Goal: Task Accomplishment & Management: Manage account settings

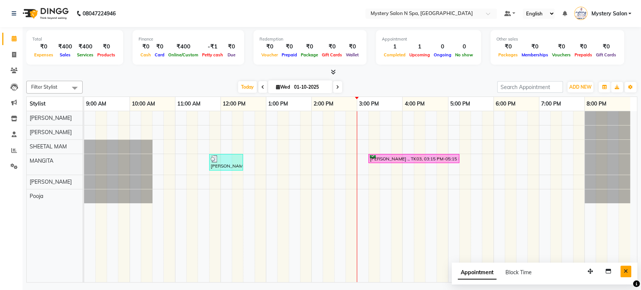
click at [624, 271] on icon "Close" at bounding box center [626, 270] width 4 height 5
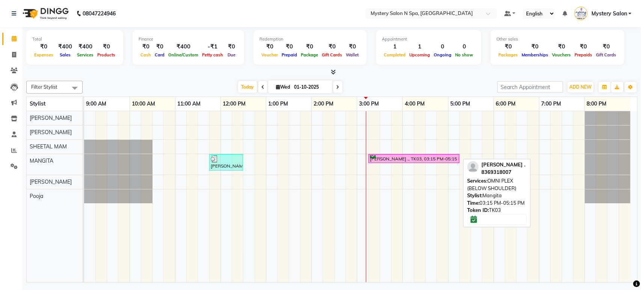
click at [378, 156] on div "[PERSON_NAME] ., TK03, 03:15 PM-05:15 PM, OMNI PLEX (BELOW SHOULDER)" at bounding box center [413, 158] width 89 height 7
select select "6"
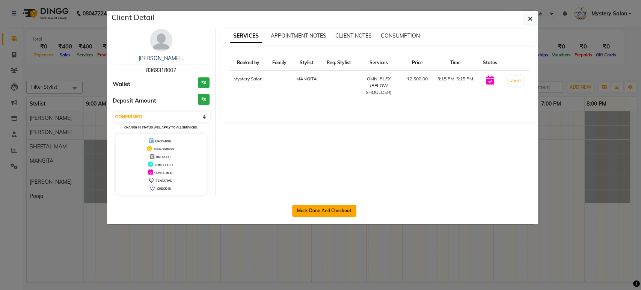
click at [326, 211] on button "Mark Done And Checkout" at bounding box center [324, 211] width 64 height 12
select select "142"
select select "service"
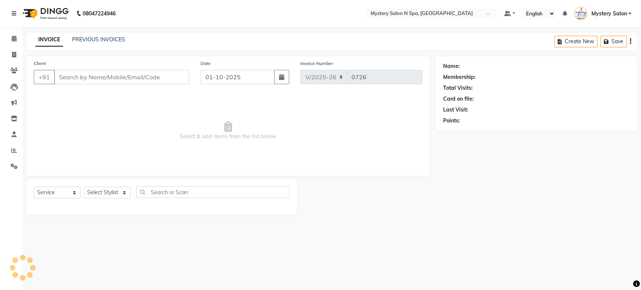
type input "8369318007"
select select "23857"
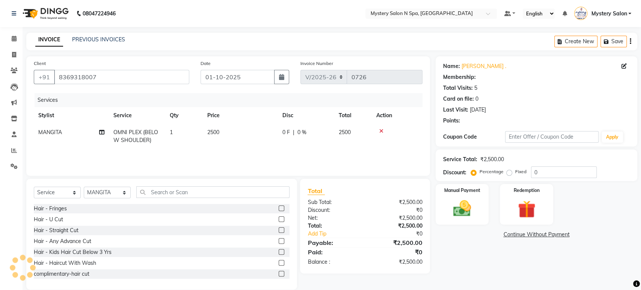
type input "20"
select select "1: Object"
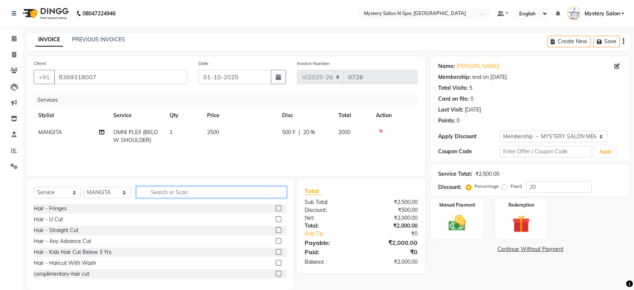
click at [180, 192] on input "text" at bounding box center [211, 192] width 151 height 12
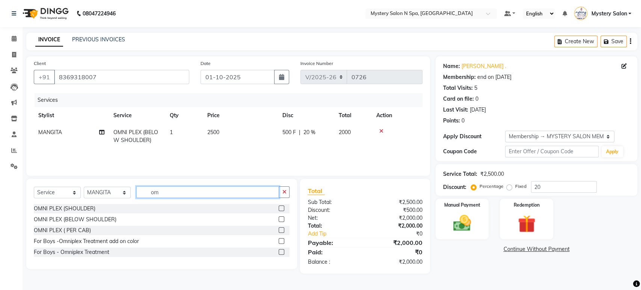
type input "o"
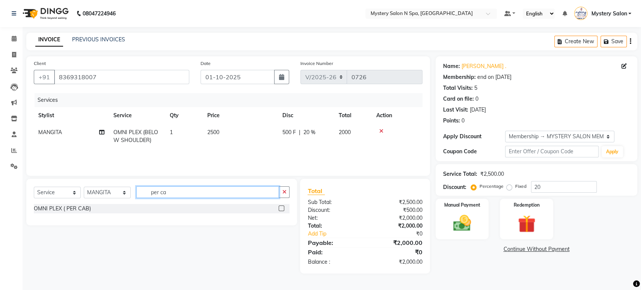
type input "per ca"
click at [283, 207] on label at bounding box center [282, 208] width 6 height 6
click at [283, 207] on input "checkbox" at bounding box center [281, 208] width 5 height 5
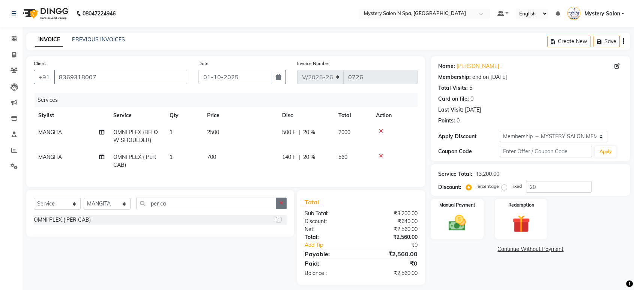
checkbox input "false"
click at [282, 206] on icon "button" at bounding box center [281, 202] width 4 height 5
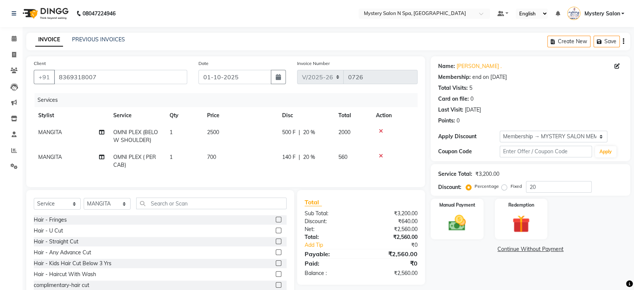
click at [320, 156] on div "140 F | 20 %" at bounding box center [305, 157] width 47 height 8
select select "23857"
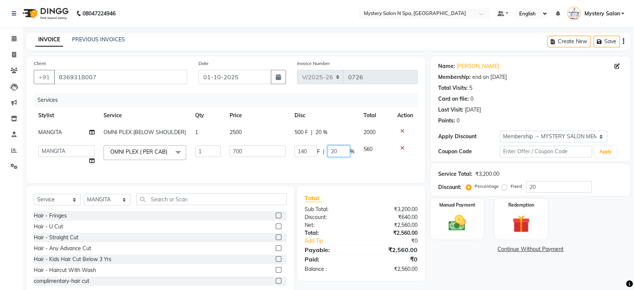
click at [339, 151] on input "20" at bounding box center [339, 151] width 23 height 12
type input "2"
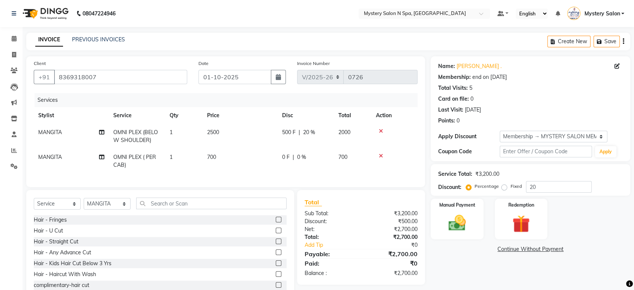
click at [211, 161] on td "700" at bounding box center [240, 161] width 75 height 25
select select "23857"
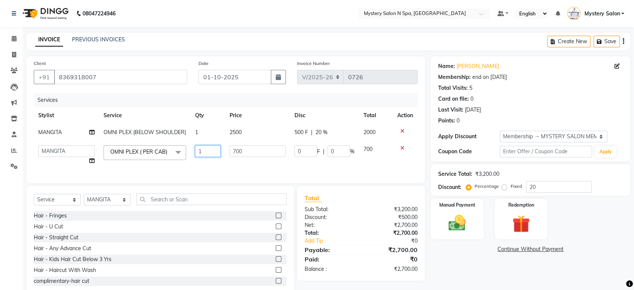
click at [201, 151] on input "1" at bounding box center [208, 151] width 26 height 12
type input "3"
click at [338, 235] on div "Total Sub Total: ₹3,200.00 Discount: ₹500.00 Net: ₹2,700.00 Total: ₹2,700.00 Ad…" at bounding box center [361, 233] width 113 height 80
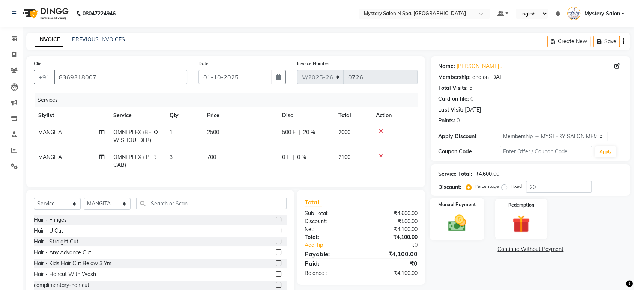
click at [457, 222] on img at bounding box center [457, 222] width 29 height 21
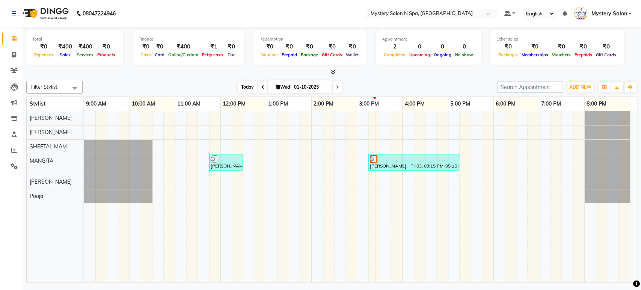
click at [242, 85] on span "Today" at bounding box center [247, 87] width 19 height 12
click at [337, 86] on icon at bounding box center [337, 87] width 3 height 5
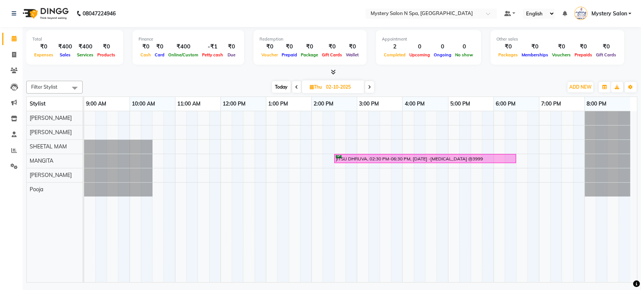
click at [273, 84] on span "Today" at bounding box center [281, 87] width 19 height 12
type input "01-10-2025"
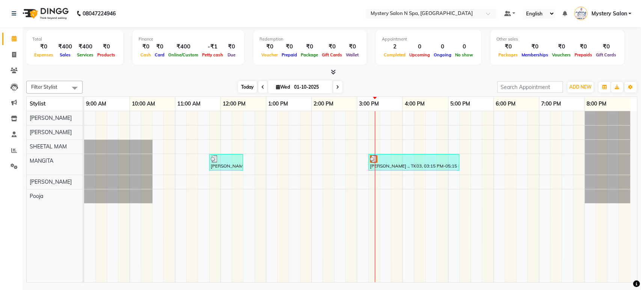
click at [243, 87] on span "Today" at bounding box center [247, 87] width 19 height 12
click at [325, 85] on input "01-10-2025" at bounding box center [311, 86] width 38 height 11
select select "10"
select select "2025"
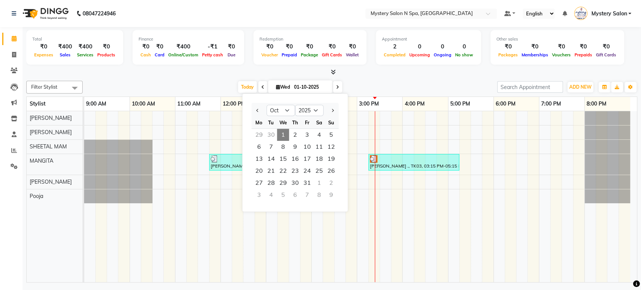
click at [366, 84] on div "Today Wed 01-10-2025 Jan Feb Mar Apr May Jun Jul Aug Sep Oct Nov Dec 2015 2016 …" at bounding box center [289, 86] width 407 height 11
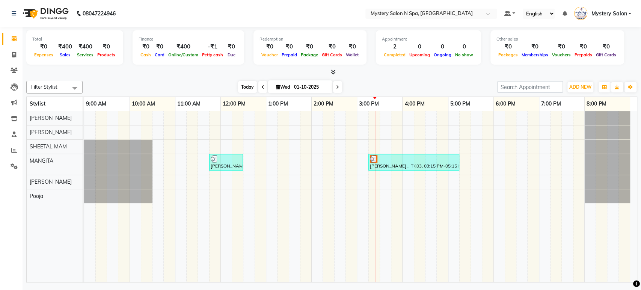
click at [246, 87] on span "Today" at bounding box center [247, 87] width 19 height 12
click at [251, 84] on span "Today" at bounding box center [247, 87] width 19 height 12
click at [249, 90] on span "Today" at bounding box center [247, 87] width 19 height 12
click at [296, 87] on input "01-10-2025" at bounding box center [311, 86] width 38 height 11
select select "10"
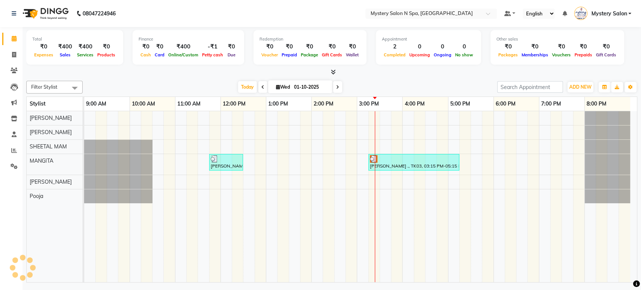
select select "2025"
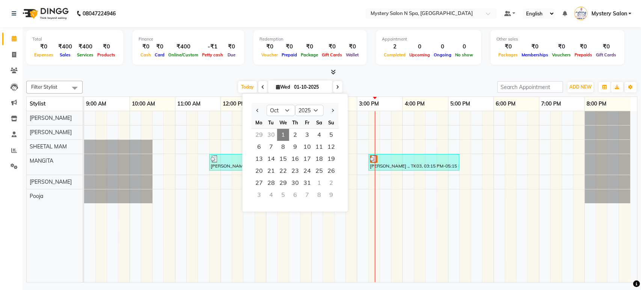
click at [377, 72] on div at bounding box center [331, 72] width 611 height 8
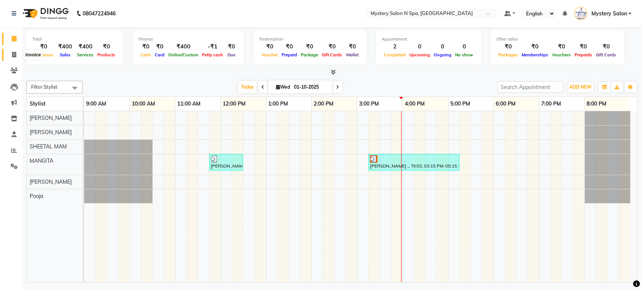
click at [12, 56] on icon at bounding box center [14, 55] width 4 height 6
select select "service"
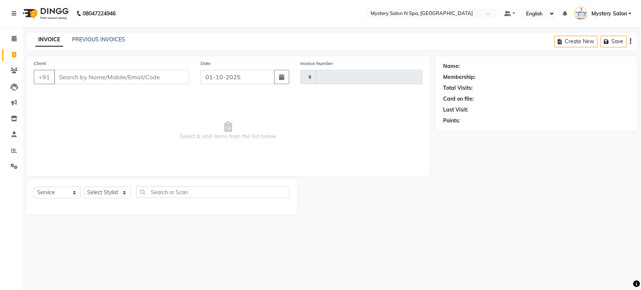
type input "0726"
select select "142"
drag, startPoint x: 63, startPoint y: 191, endPoint x: 62, endPoint y: 197, distance: 5.4
click at [63, 192] on select "Select Service Product Membership Package Voucher Prepaid Gift Card" at bounding box center [57, 193] width 47 height 12
click at [34, 187] on select "Select Service Product Membership Package Voucher Prepaid Gift Card" at bounding box center [57, 193] width 47 height 12
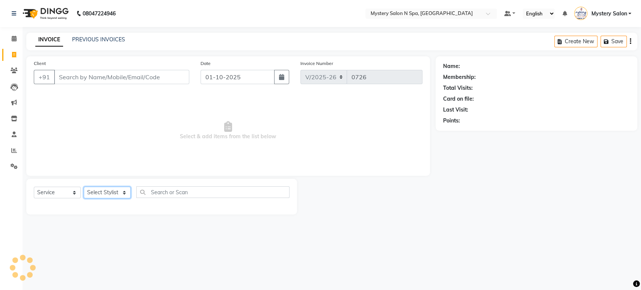
click at [96, 191] on select "Select Stylist" at bounding box center [107, 193] width 47 height 12
select select "4167"
click at [84, 187] on select "Select Stylist Alim Salmani Choi MANGITA Mystery Salon Pooja SHEETAL MAM Surekha" at bounding box center [107, 193] width 47 height 12
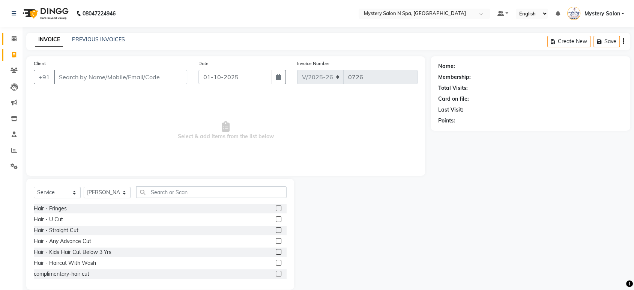
click at [12, 37] on icon at bounding box center [14, 39] width 5 height 6
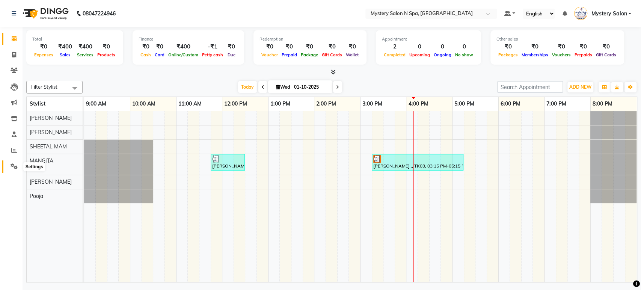
click at [11, 167] on icon at bounding box center [14, 166] width 7 height 6
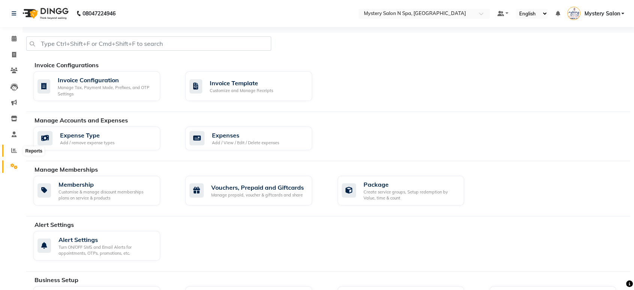
click at [15, 149] on icon at bounding box center [14, 151] width 6 height 6
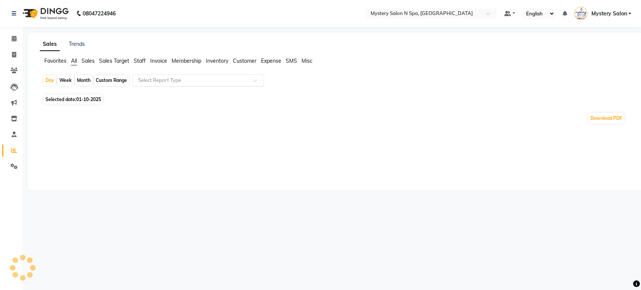
click at [162, 79] on input "text" at bounding box center [191, 81] width 108 height 8
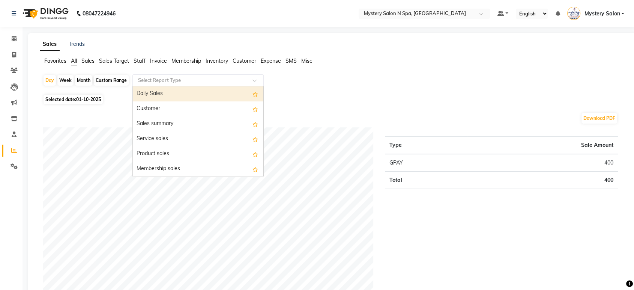
click at [162, 89] on div "Daily Sales" at bounding box center [198, 93] width 131 height 15
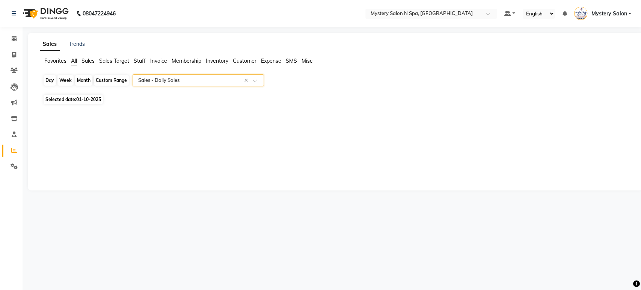
select select "filtered_report"
select select "pdf"
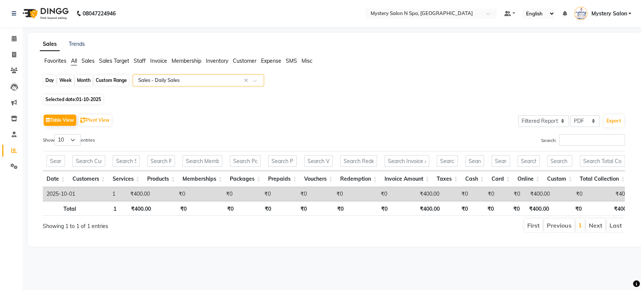
click at [52, 81] on div "Day" at bounding box center [50, 80] width 12 height 11
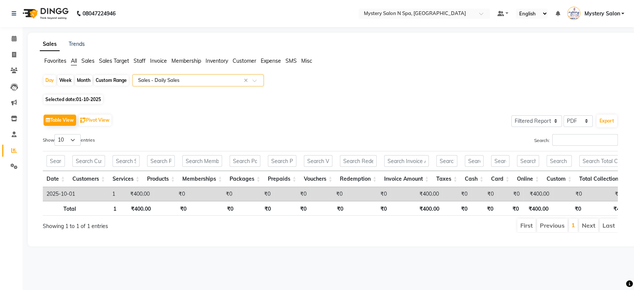
select select "10"
select select "2025"
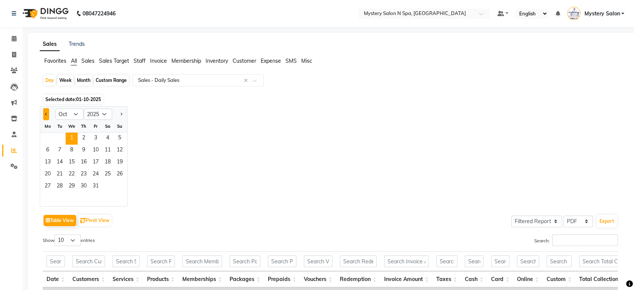
click at [47, 113] on span "Previous month" at bounding box center [46, 113] width 3 height 3
select select "9"
click at [60, 184] on span "30" at bounding box center [60, 187] width 12 height 12
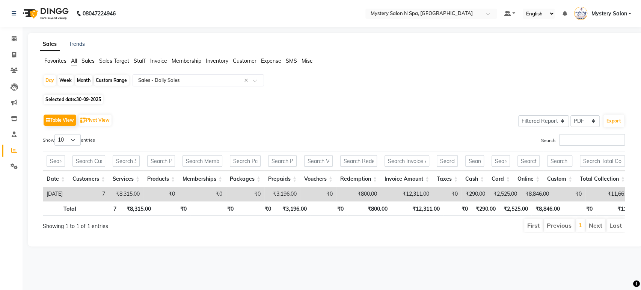
click at [87, 81] on div "Month" at bounding box center [83, 80] width 17 height 11
select select "9"
select select "2025"
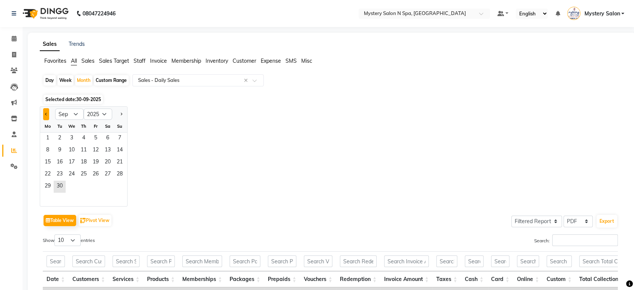
click at [45, 114] on span "Previous month" at bounding box center [46, 113] width 3 height 3
click at [122, 113] on button "Next month" at bounding box center [121, 114] width 6 height 12
select select "9"
click at [48, 134] on span "1" at bounding box center [48, 139] width 12 height 12
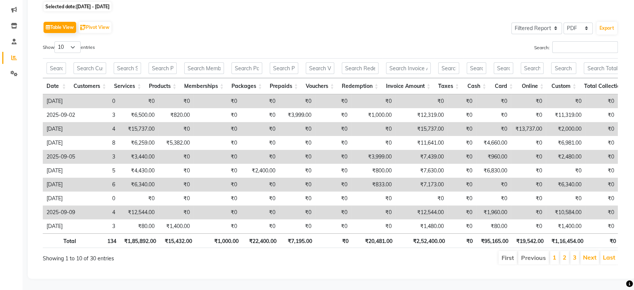
scroll to position [105, 0]
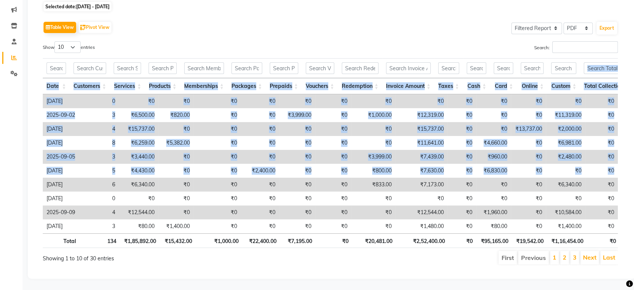
drag, startPoint x: 634, startPoint y: 161, endPoint x: 640, endPoint y: 51, distance: 110.2
click at [634, 51] on html "08047224946 Select Location × Mystery Salon N Spa, Ghatkopar East Default Panel…" at bounding box center [317, 52] width 634 height 290
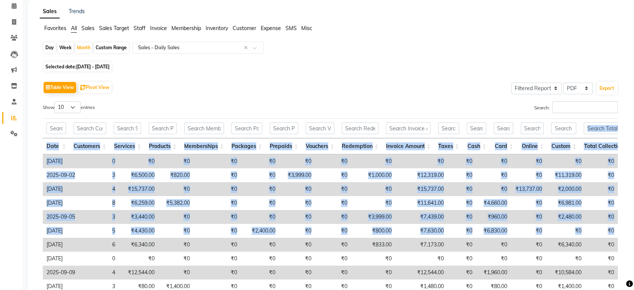
scroll to position [0, 0]
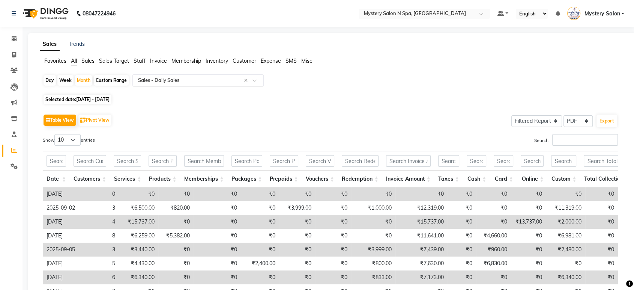
click at [167, 78] on input "text" at bounding box center [191, 81] width 108 height 8
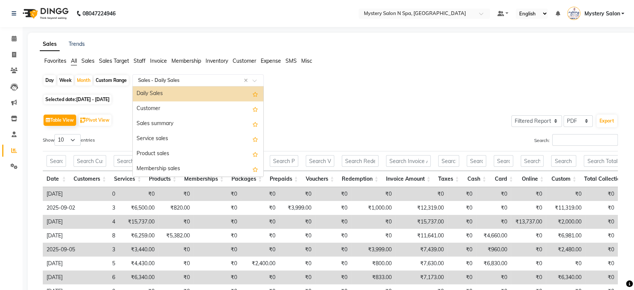
click at [160, 92] on div "Daily Sales" at bounding box center [198, 93] width 131 height 15
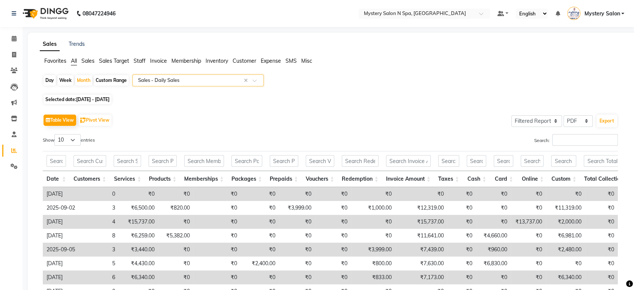
click at [181, 79] on input "text" at bounding box center [191, 81] width 108 height 8
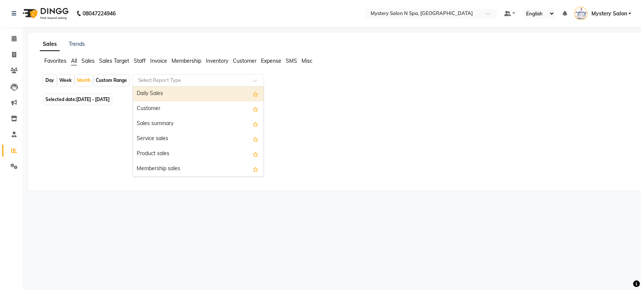
click at [226, 80] on input "text" at bounding box center [191, 81] width 108 height 8
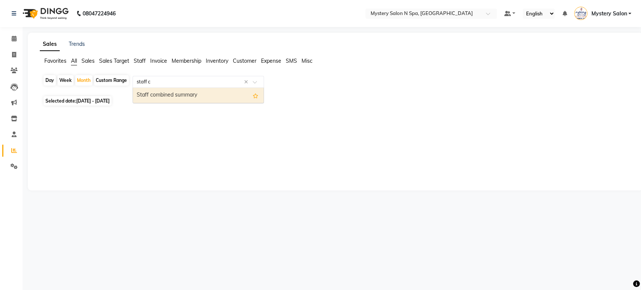
type input "staff co"
click at [219, 94] on div "Staff combined summary" at bounding box center [198, 95] width 131 height 15
select select "filtered_report"
select select "pdf"
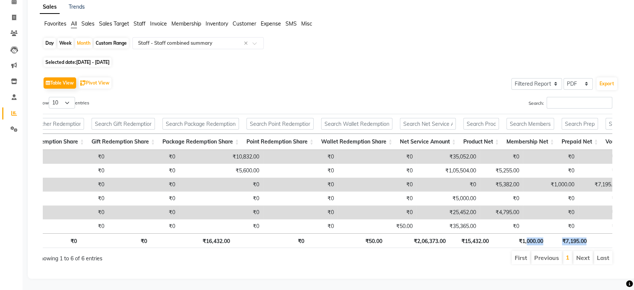
drag, startPoint x: 533, startPoint y: 232, endPoint x: 640, endPoint y: 232, distance: 107.0
click at [634, 232] on html "08047224946 Select Location × Mystery Salon N Spa, Ghatkopar East Default Panel…" at bounding box center [317, 108] width 634 height 290
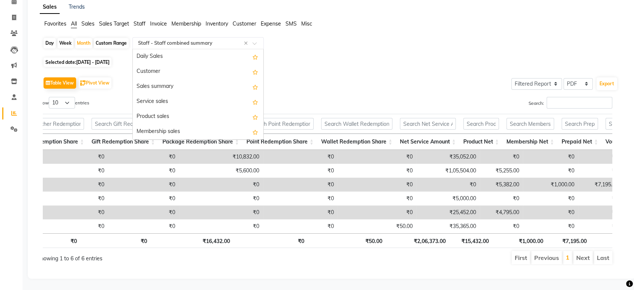
click at [180, 39] on input "text" at bounding box center [191, 43] width 108 height 8
click at [226, 49] on div "Daily Sales" at bounding box center [198, 56] width 131 height 15
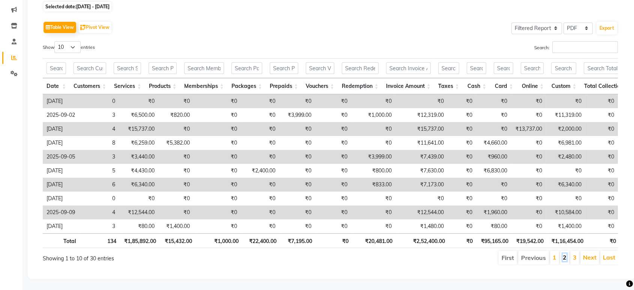
click at [564, 253] on link "2" at bounding box center [565, 257] width 4 height 8
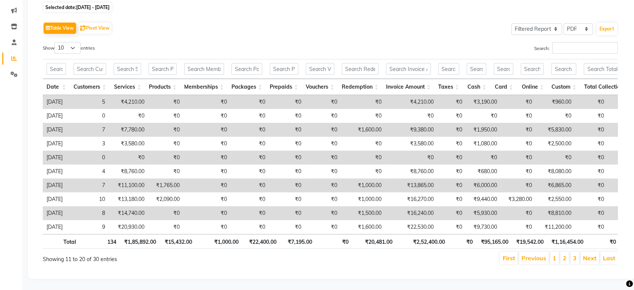
scroll to position [104, 0]
click at [573, 252] on li "3" at bounding box center [575, 258] width 9 height 13
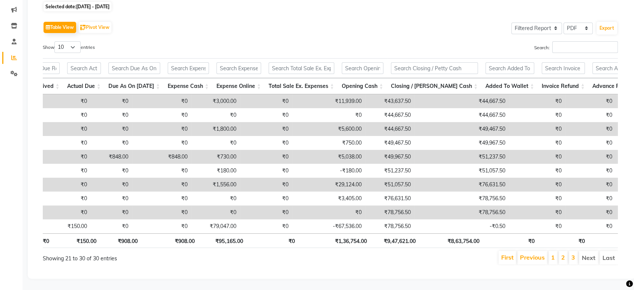
scroll to position [0, 776]
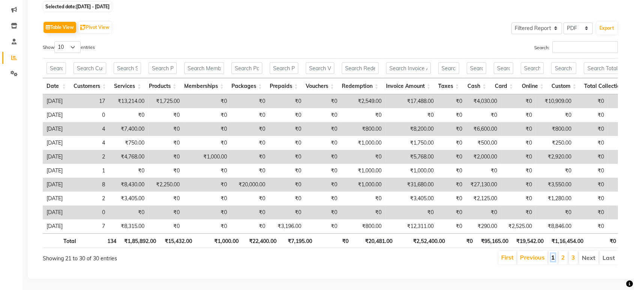
click at [555, 253] on link "1" at bounding box center [554, 257] width 4 height 8
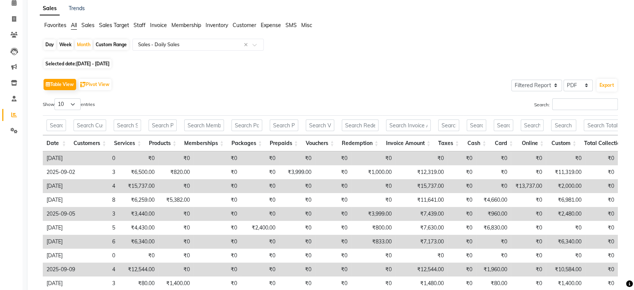
scroll to position [0, 0]
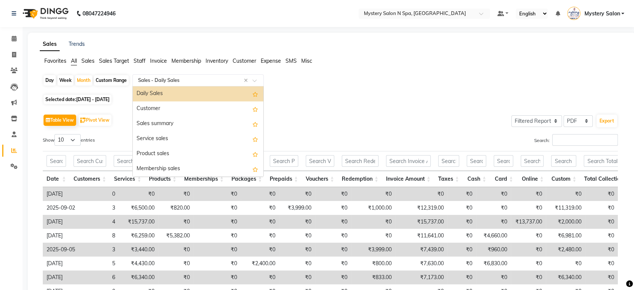
click at [187, 79] on input "text" at bounding box center [191, 81] width 108 height 8
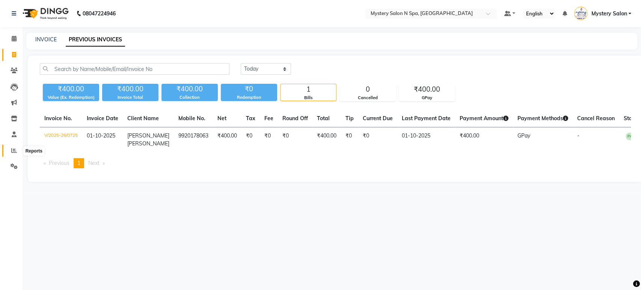
click at [12, 148] on icon at bounding box center [14, 151] width 6 height 6
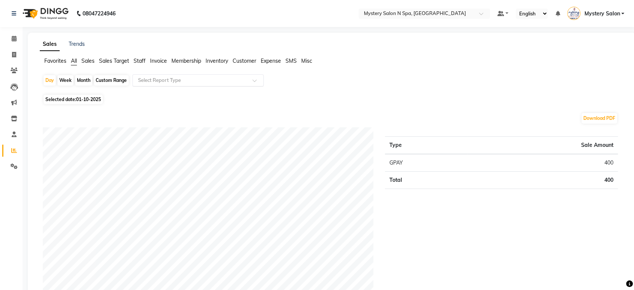
click at [144, 78] on input "text" at bounding box center [191, 81] width 108 height 8
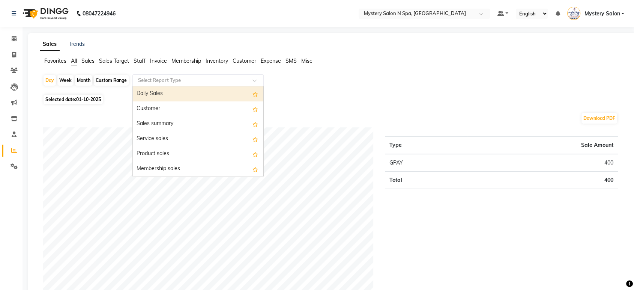
click at [151, 90] on div "Daily Sales" at bounding box center [198, 93] width 131 height 15
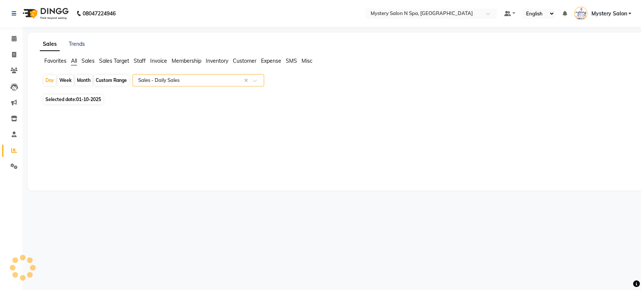
select select "filtered_report"
select select "pdf"
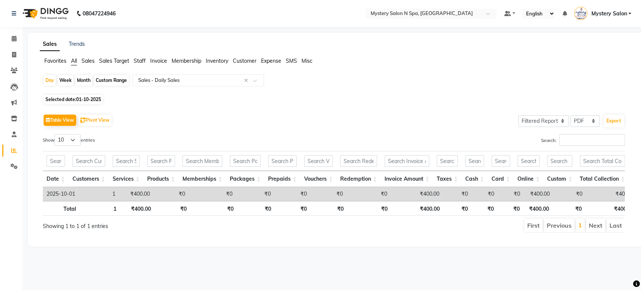
click at [84, 82] on div "Month" at bounding box center [83, 80] width 17 height 11
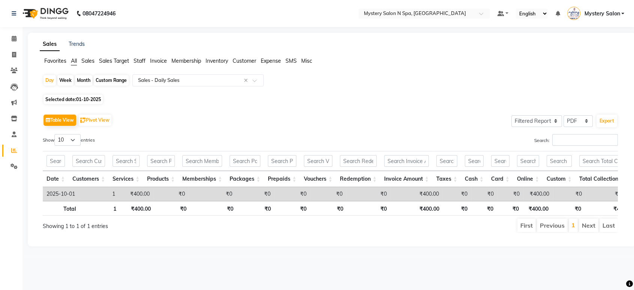
select select "10"
select select "2025"
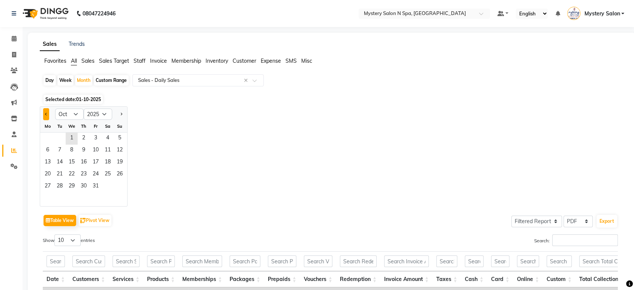
click at [43, 113] on button "Previous month" at bounding box center [46, 114] width 6 height 12
select select "9"
click at [47, 136] on span "1" at bounding box center [48, 139] width 12 height 12
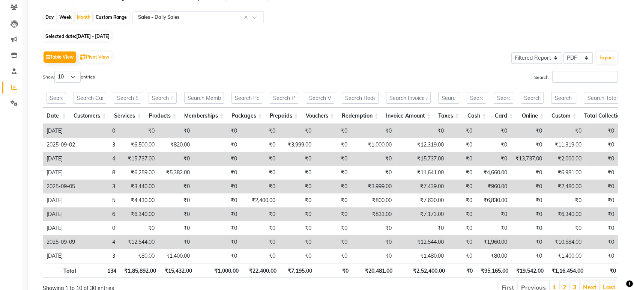
scroll to position [105, 0]
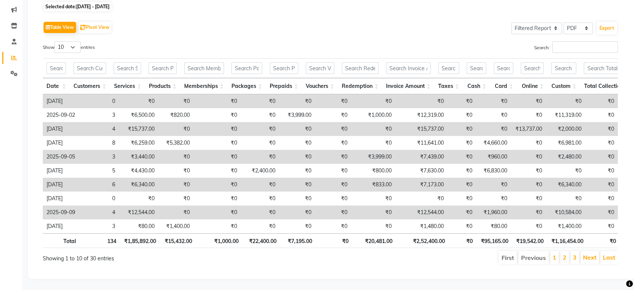
click at [552, 251] on li "1" at bounding box center [554, 258] width 9 height 14
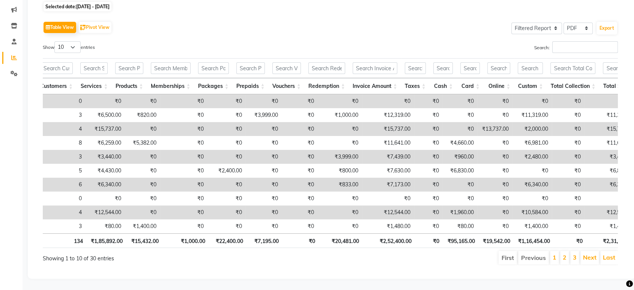
scroll to position [0, 0]
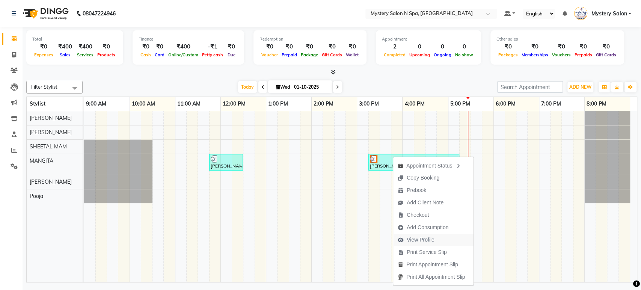
click at [422, 238] on span "View Profile" at bounding box center [421, 240] width 28 height 8
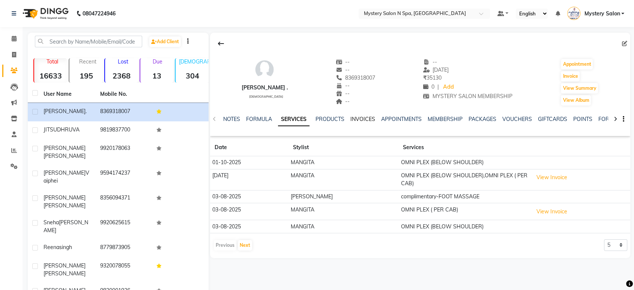
click at [365, 119] on link "INVOICES" at bounding box center [363, 119] width 25 height 7
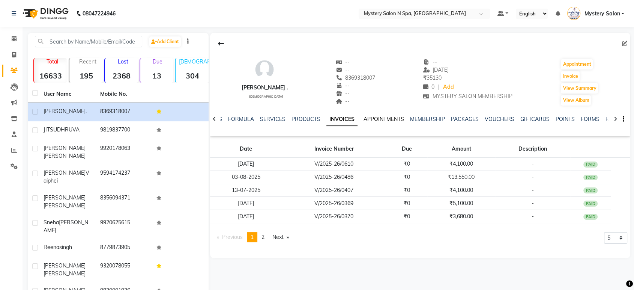
click at [368, 116] on link "APPOINTMENTS" at bounding box center [384, 119] width 41 height 7
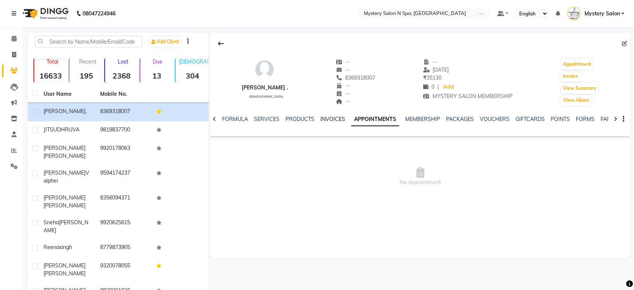
click at [332, 118] on link "INVOICES" at bounding box center [333, 119] width 25 height 7
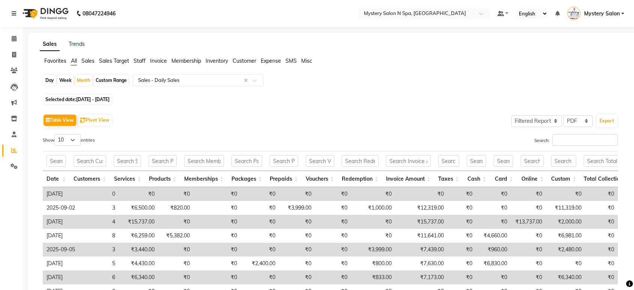
select select "filtered_report"
select select "pdf"
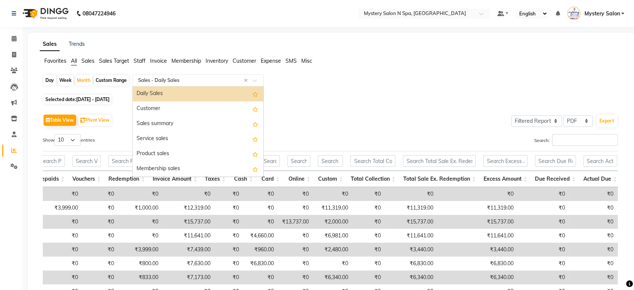
click at [171, 80] on input "text" at bounding box center [191, 81] width 108 height 8
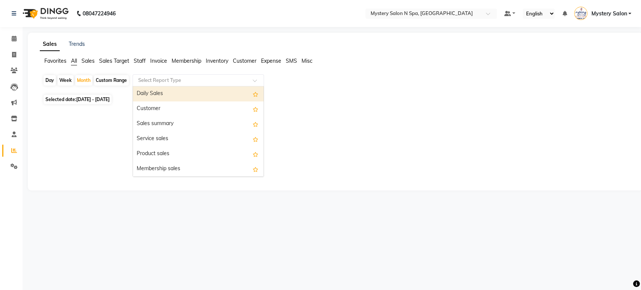
click at [207, 81] on input "text" at bounding box center [191, 81] width 108 height 8
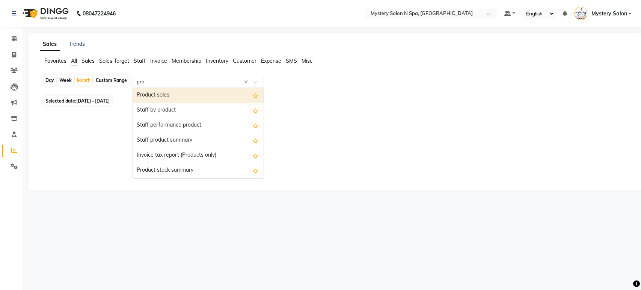
type input "prod"
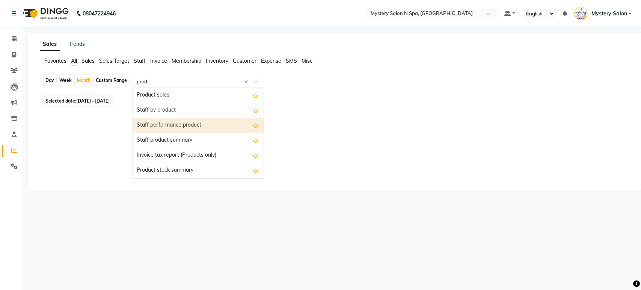
click at [191, 125] on div "Staff performance product" at bounding box center [198, 125] width 131 height 15
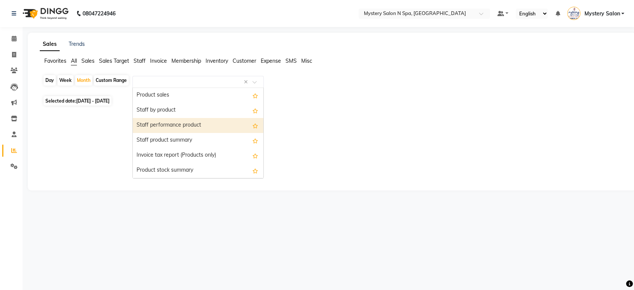
select select "filtered_report"
select select "pdf"
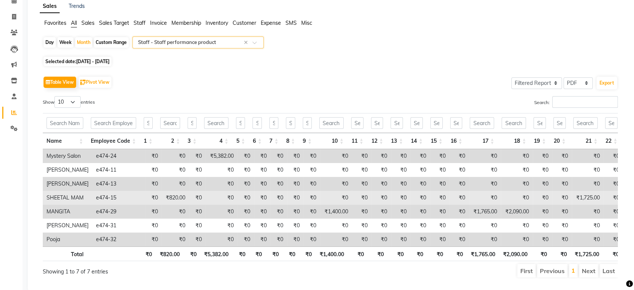
scroll to position [63, 0]
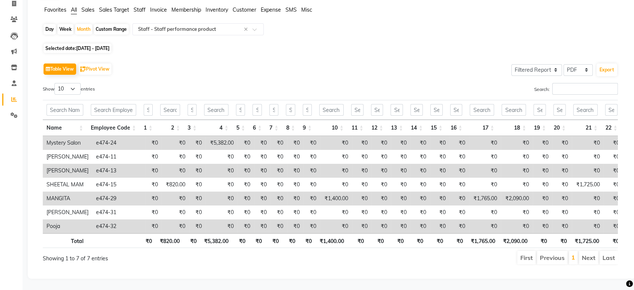
click at [615, 220] on td "₹0" at bounding box center [614, 226] width 20 height 14
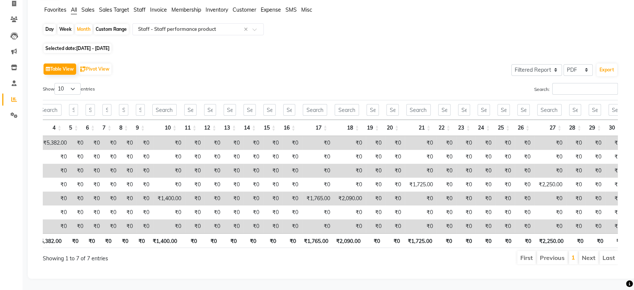
scroll to position [0, 0]
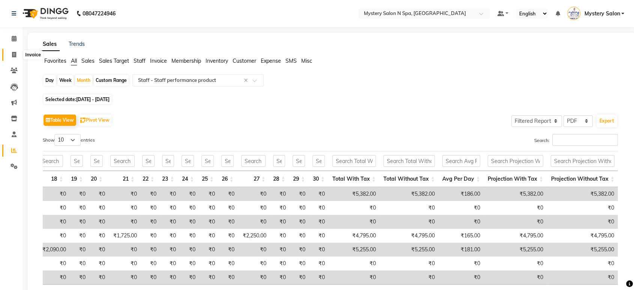
click at [14, 57] on icon at bounding box center [14, 55] width 4 height 6
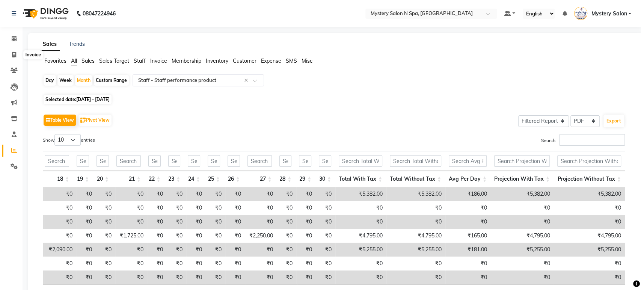
select select "142"
select select "service"
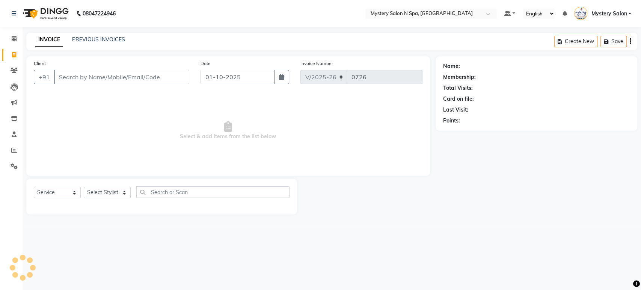
click at [66, 40] on div "INVOICE PREVIOUS INVOICES" at bounding box center [75, 40] width 99 height 8
click at [78, 39] on link "PREVIOUS INVOICES" at bounding box center [98, 39] width 53 height 7
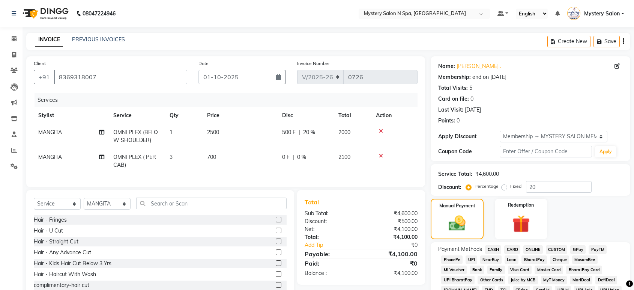
select select "142"
select select "service"
select select "23857"
select select "1: Object"
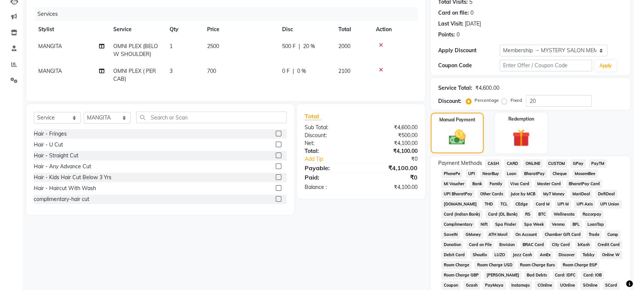
scroll to position [84, 0]
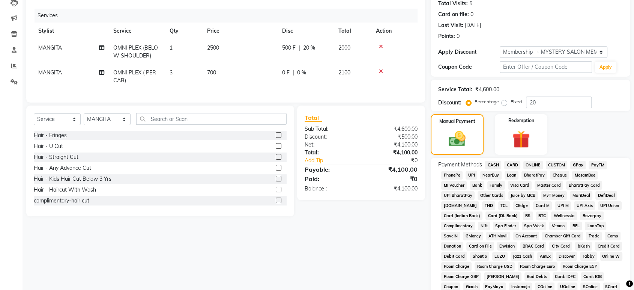
click at [579, 164] on span "GPay" at bounding box center [578, 165] width 15 height 9
drag, startPoint x: 634, startPoint y: 168, endPoint x: 640, endPoint y: 222, distance: 54.4
click at [634, 205] on html "08047224946 Select Location × Mystery Salon N Spa, Ghatkopar East Default Panel…" at bounding box center [317, 61] width 634 height 290
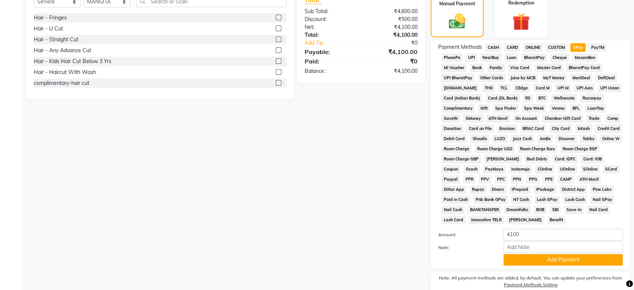
scroll to position [200, 0]
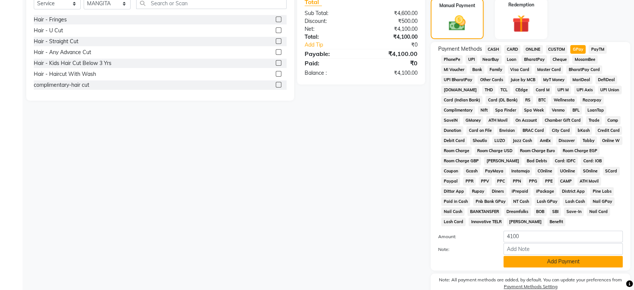
click at [553, 261] on button "Add Payment" at bounding box center [563, 262] width 119 height 12
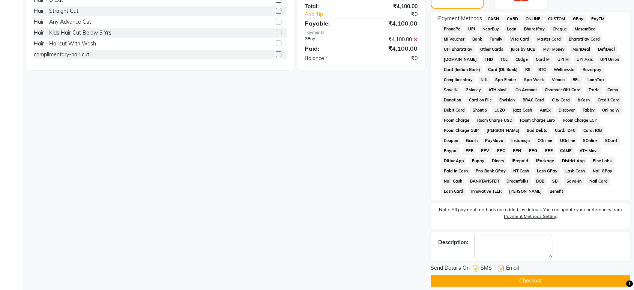
scroll to position [238, 0]
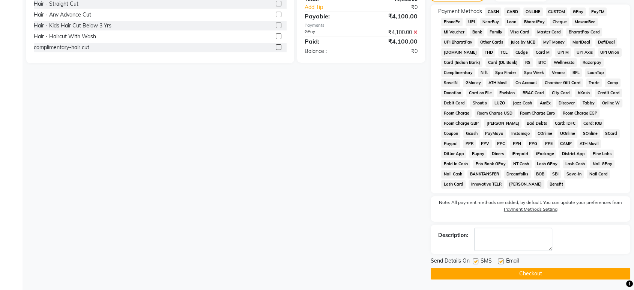
click at [532, 272] on button "Checkout" at bounding box center [531, 274] width 200 height 12
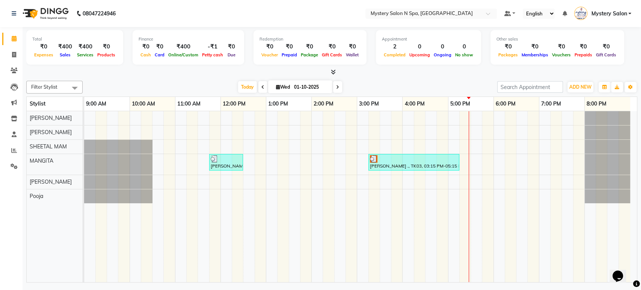
click at [359, 83] on div "[DATE] [DATE]" at bounding box center [289, 86] width 407 height 11
click at [520, 165] on div "[PERSON_NAME], TK01, 11:45 AM-12:30 PM, For Boys - Hair Cut + Hair Wash + Condi…" at bounding box center [360, 196] width 553 height 171
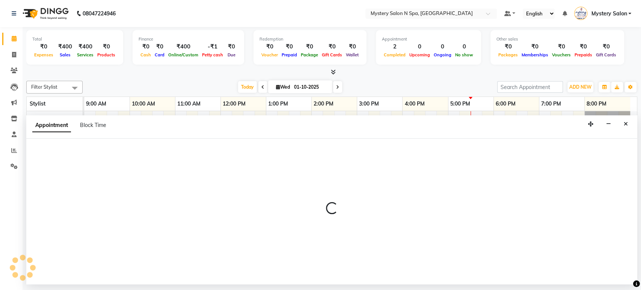
select select "23857"
select select "1110"
select select "tentative"
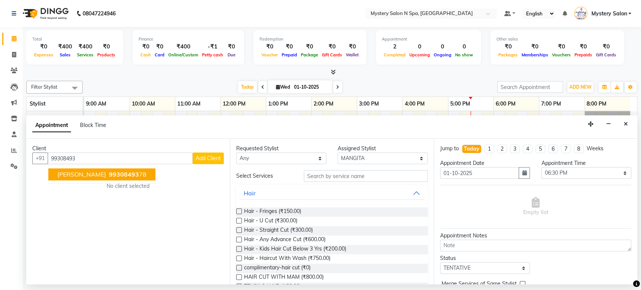
click at [150, 176] on button "[PERSON_NAME] 99308493 78" at bounding box center [101, 175] width 107 height 12
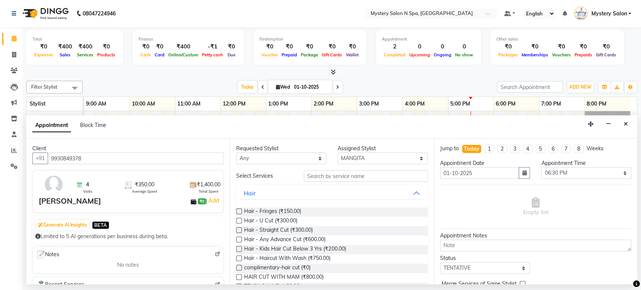
type input "9930849378"
click at [330, 178] on input "text" at bounding box center [366, 176] width 124 height 12
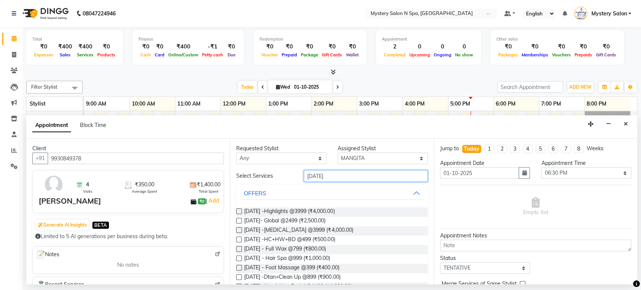
type input "navratri 2025"
click at [239, 240] on label at bounding box center [239, 240] width 6 height 6
click at [239, 240] on input "checkbox" at bounding box center [238, 240] width 5 height 5
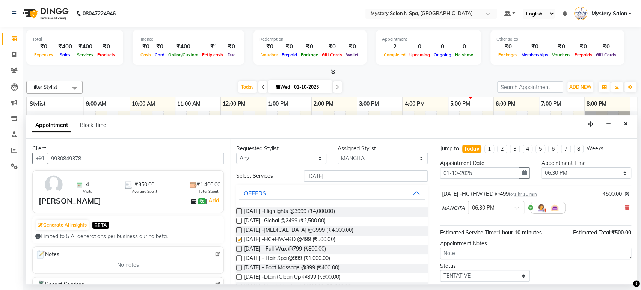
checkbox input "false"
click at [479, 274] on select "Select TENTATIVE CONFIRM CHECK-IN UPCOMING" at bounding box center [485, 276] width 90 height 12
select select "confirm booking"
click at [440, 270] on select "Select TENTATIVE CONFIRM CHECK-IN UPCOMING" at bounding box center [485, 276] width 90 height 12
drag, startPoint x: 630, startPoint y: 237, endPoint x: 604, endPoint y: 280, distance: 50.8
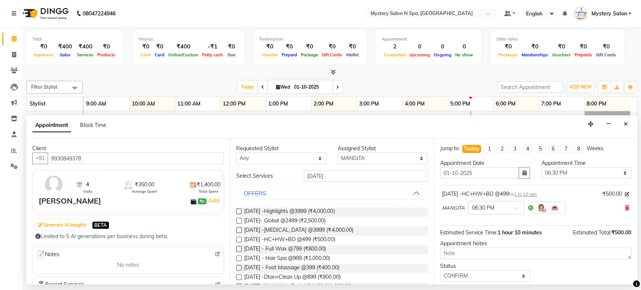
click at [626, 278] on div "Jump to Today 1 2 3 4 5 6 7 8 Weeks Appointment Date 01-10-2025 Appointment Tim…" at bounding box center [535, 212] width 203 height 146
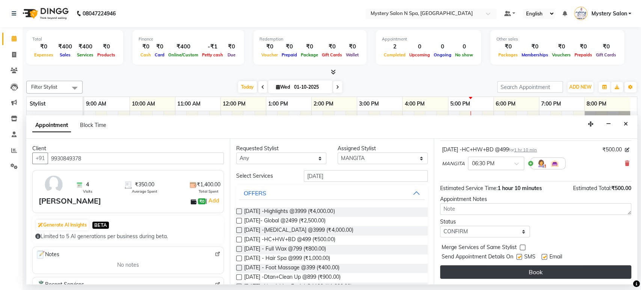
click at [570, 271] on button "Book" at bounding box center [535, 272] width 191 height 14
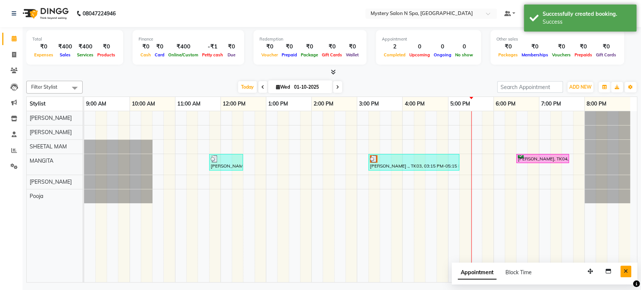
click at [622, 269] on button "Close" at bounding box center [625, 271] width 11 height 12
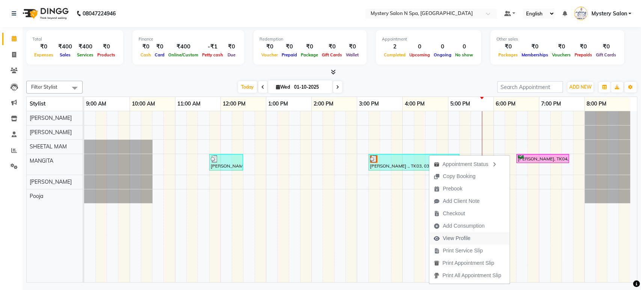
click at [459, 237] on span "View Profile" at bounding box center [457, 238] width 28 height 8
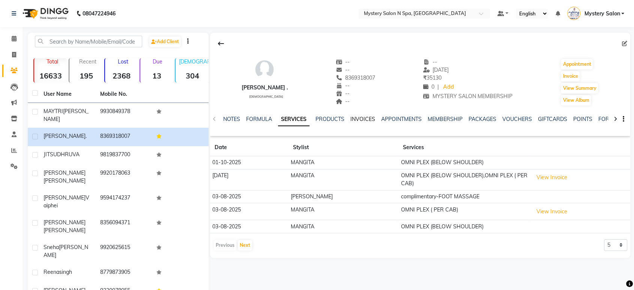
click at [351, 116] on link "INVOICES" at bounding box center [363, 119] width 25 height 7
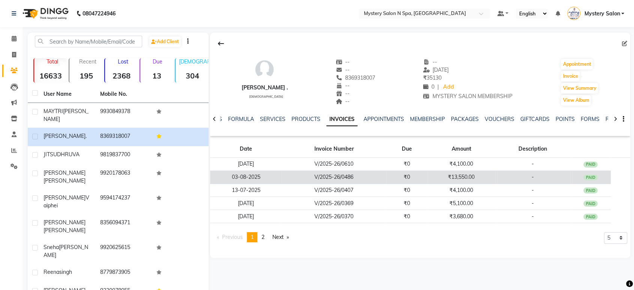
click at [415, 176] on td "₹0" at bounding box center [406, 176] width 41 height 13
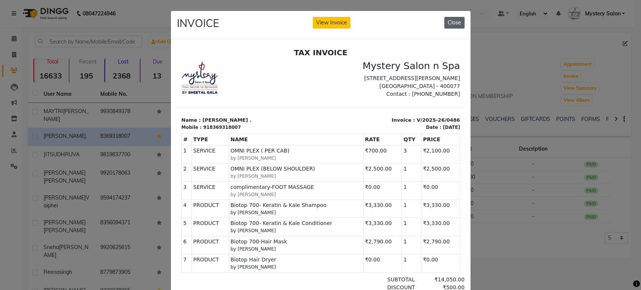
click at [451, 21] on button "Close" at bounding box center [454, 23] width 20 height 12
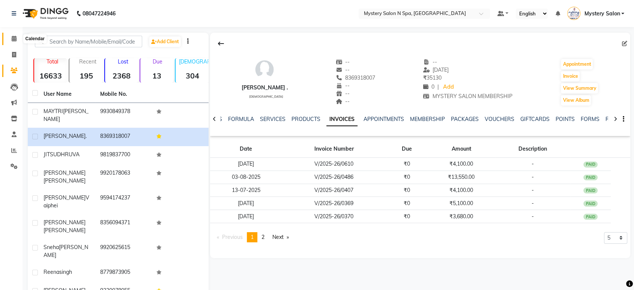
click at [12, 39] on icon at bounding box center [14, 39] width 5 height 6
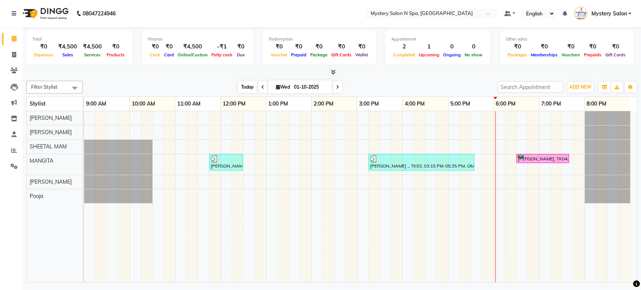
click at [248, 88] on span "Today" at bounding box center [247, 87] width 19 height 12
click at [338, 84] on span at bounding box center [337, 87] width 9 height 12
type input "02-10-2025"
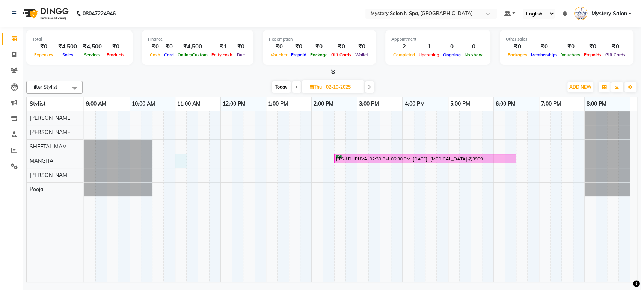
click at [179, 161] on div "JITSU DHRUVA, 02:30 PM-06:30 PM, [DATE] -[MEDICAL_DATA] @3999" at bounding box center [360, 196] width 553 height 171
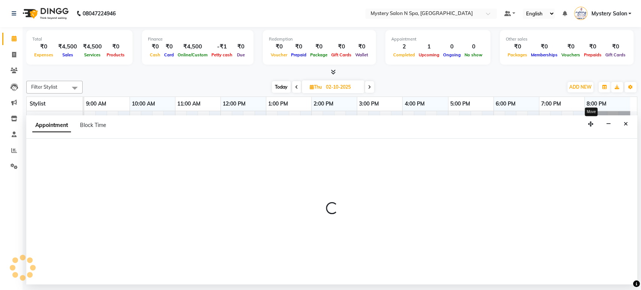
select select "23857"
select select "660"
select select "tentative"
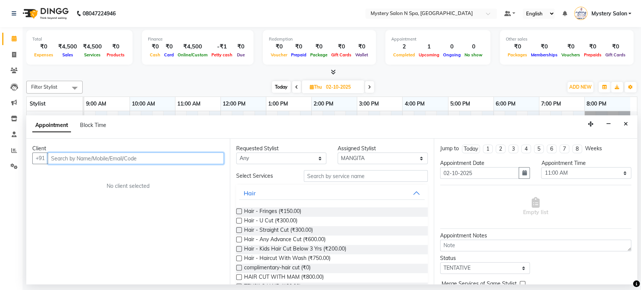
click at [189, 162] on input "text" at bounding box center [136, 158] width 176 height 12
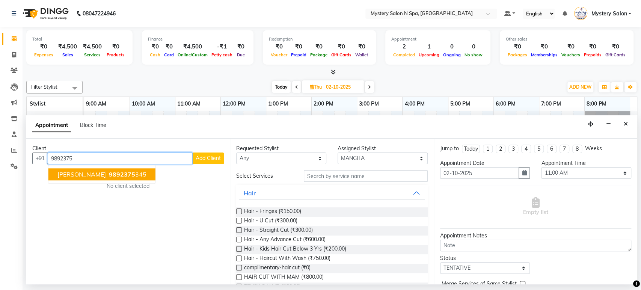
click at [127, 176] on ngb-highlight "9892375 345" at bounding box center [126, 175] width 39 height 8
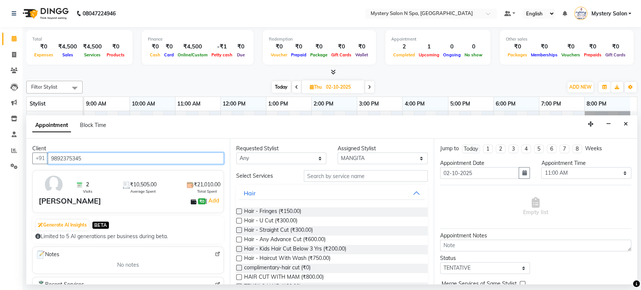
type input "9892375345"
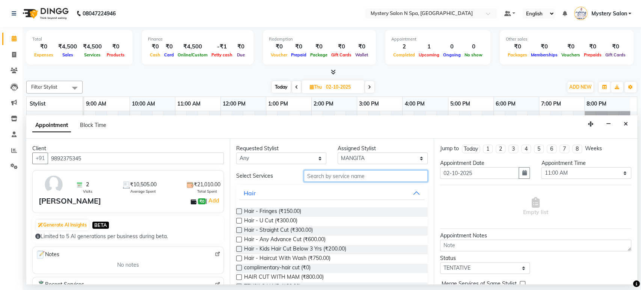
click at [330, 173] on input "text" at bounding box center [366, 176] width 124 height 12
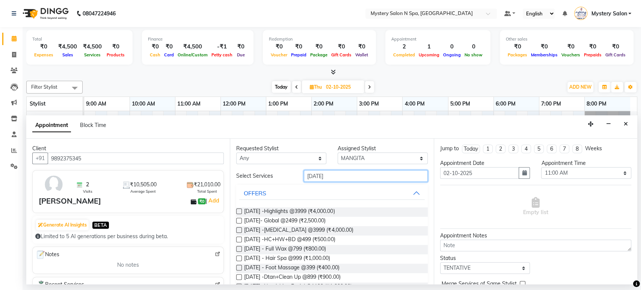
type input "[DATE]"
click at [238, 230] on label at bounding box center [239, 230] width 6 height 6
click at [238, 230] on input "checkbox" at bounding box center [238, 230] width 5 height 5
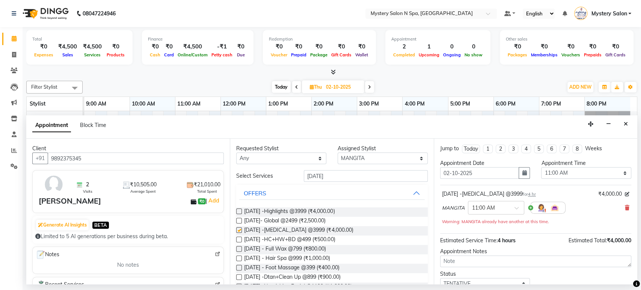
checkbox input "false"
click at [345, 175] on input "[DATE]" at bounding box center [366, 176] width 124 height 12
type input "n"
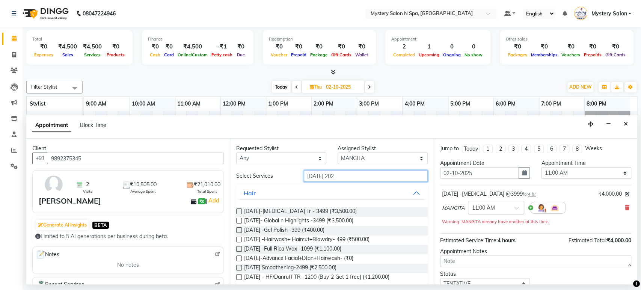
type input "[DATE]"
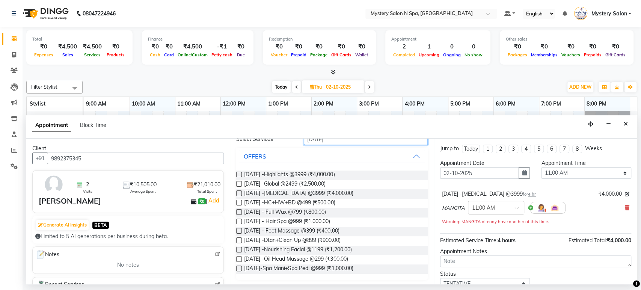
scroll to position [38, 0]
click at [238, 173] on label at bounding box center [239, 173] width 6 height 6
click at [238, 173] on input "checkbox" at bounding box center [238, 174] width 5 height 5
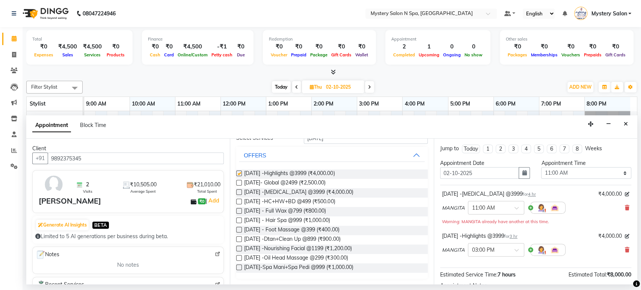
checkbox input "false"
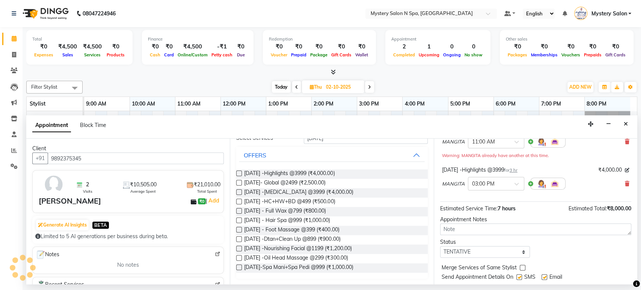
scroll to position [86, 0]
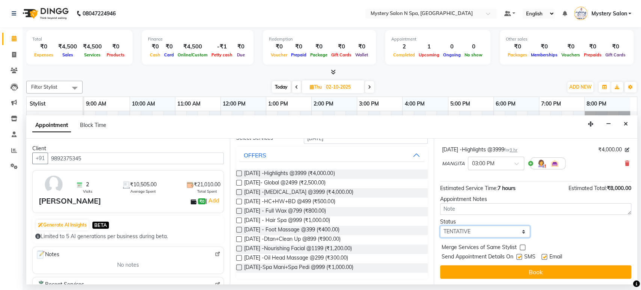
click at [467, 229] on select "Select TENTATIVE CONFIRM UPCOMING" at bounding box center [485, 232] width 90 height 12
select select "confirm booking"
click at [440, 226] on select "Select TENTATIVE CONFIRM UPCOMING" at bounding box center [485, 232] width 90 height 12
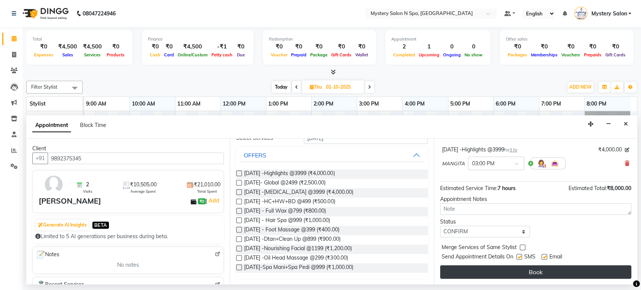
click at [555, 263] on div "Jump to [DATE] 1 2 3 4 5 6 7 8 Weeks Appointment Date [DATE] Appointment Time S…" at bounding box center [535, 212] width 203 height 146
click at [555, 267] on button "Book" at bounding box center [535, 272] width 191 height 14
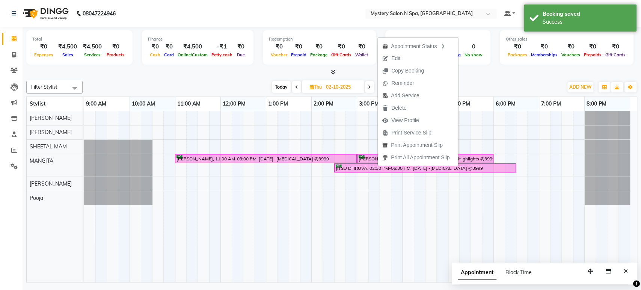
click at [340, 78] on div "Filter Stylist Select All [PERSON_NAME] [PERSON_NAME] Pooja SHEETAL MAM [PERSON…" at bounding box center [331, 180] width 611 height 205
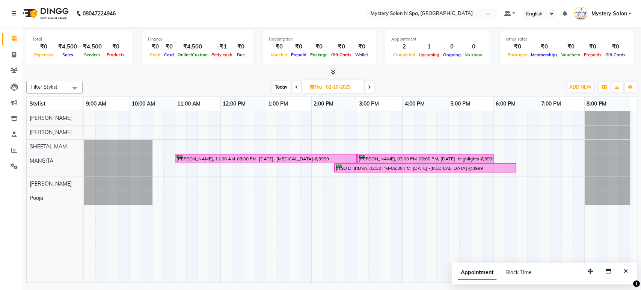
click at [283, 88] on span "Today" at bounding box center [281, 87] width 19 height 12
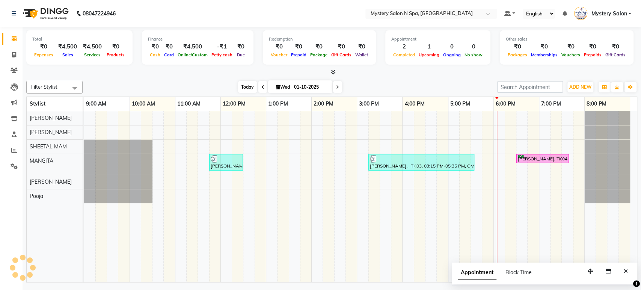
click at [248, 84] on span "Today" at bounding box center [247, 87] width 19 height 12
click at [338, 86] on span at bounding box center [337, 87] width 9 height 12
type input "02-10-2025"
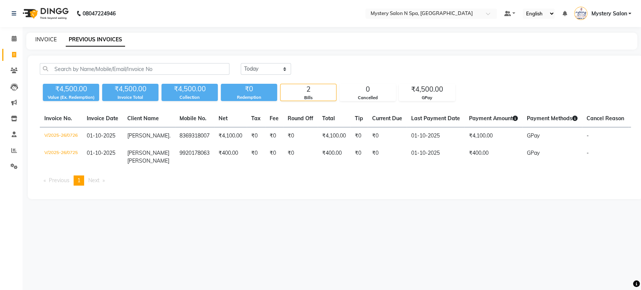
click at [39, 41] on link "INVOICE" at bounding box center [45, 39] width 21 height 7
select select "service"
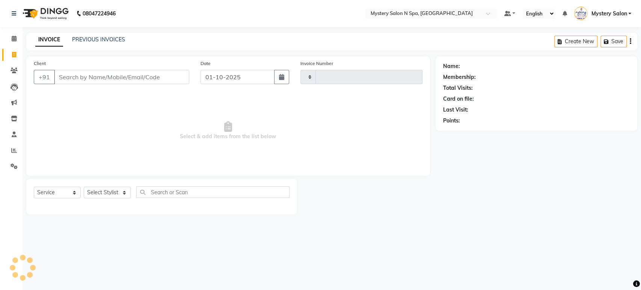
type input "0727"
select select "142"
click at [57, 193] on select "Select Service Product Membership Package Voucher Prepaid Gift Card" at bounding box center [57, 193] width 47 height 12
select select "product"
click at [34, 187] on select "Select Service Product Membership Package Voucher Prepaid Gift Card" at bounding box center [57, 193] width 47 height 12
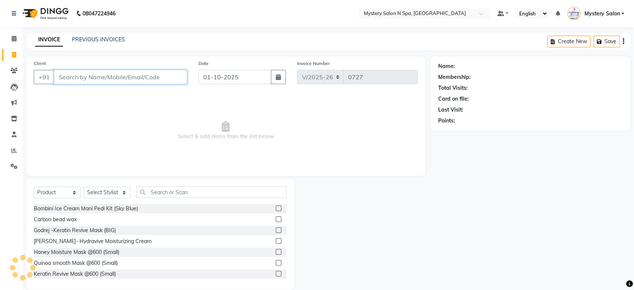
click at [115, 75] on input "Client" at bounding box center [120, 77] width 133 height 14
click at [99, 193] on select "Select Stylist" at bounding box center [107, 193] width 47 height 12
select select "4215"
click at [84, 187] on select "Select Stylist [PERSON_NAME] [PERSON_NAME] Mystery Salon Pooja SHEETAL MAM [PER…" at bounding box center [107, 193] width 47 height 12
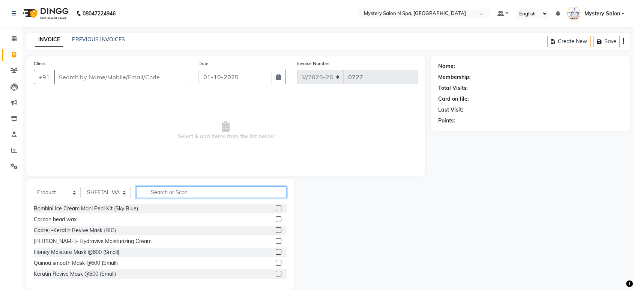
click at [155, 193] on input "text" at bounding box center [211, 192] width 151 height 12
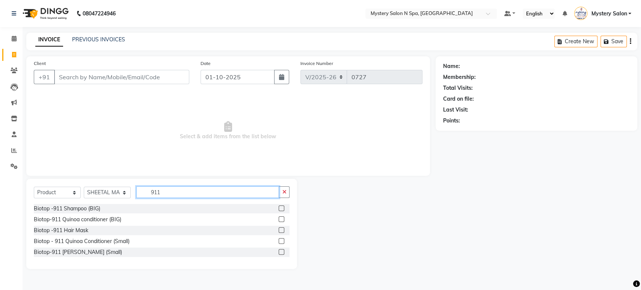
type input "911"
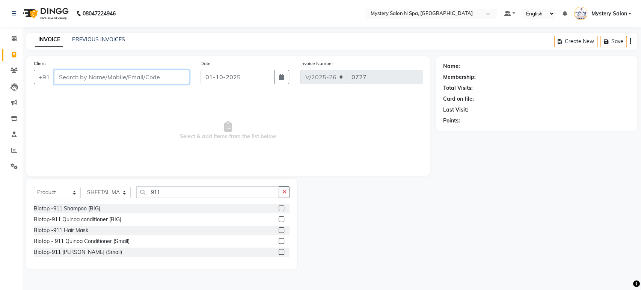
click at [137, 70] on input "Client" at bounding box center [121, 77] width 135 height 14
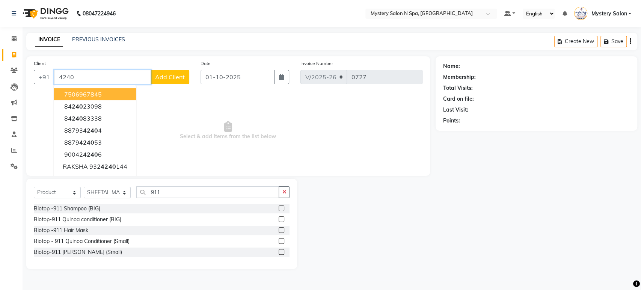
click at [58, 79] on input "4240" at bounding box center [102, 77] width 97 height 14
click at [79, 71] on input "4240" at bounding box center [102, 77] width 97 height 14
type input "4"
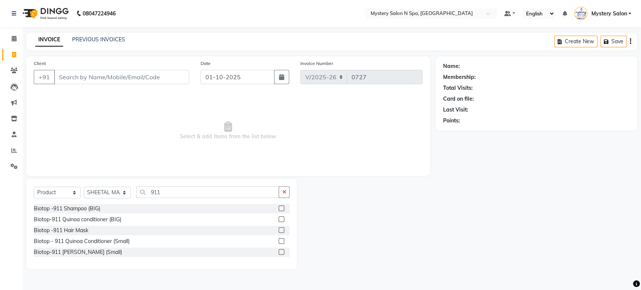
click at [279, 251] on label at bounding box center [282, 252] width 6 height 6
click at [279, 251] on input "checkbox" at bounding box center [281, 252] width 5 height 5
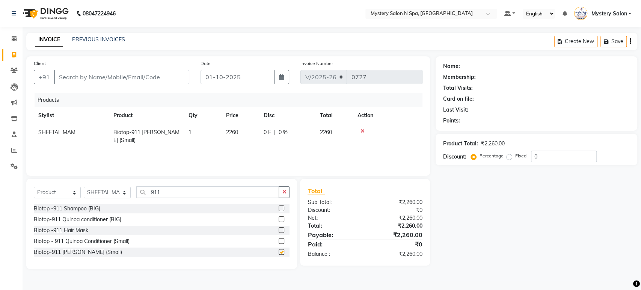
checkbox input "false"
click at [280, 240] on label at bounding box center [282, 241] width 6 height 6
click at [280, 240] on input "checkbox" at bounding box center [281, 241] width 5 height 5
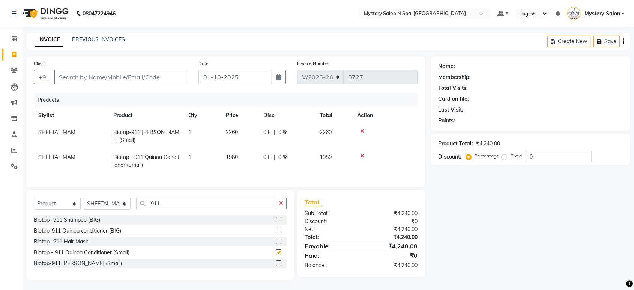
checkbox input "false"
click at [160, 82] on input "Client" at bounding box center [120, 77] width 133 height 14
click at [160, 76] on input "Client" at bounding box center [120, 77] width 133 height 14
click at [157, 74] on input "Client" at bounding box center [120, 77] width 133 height 14
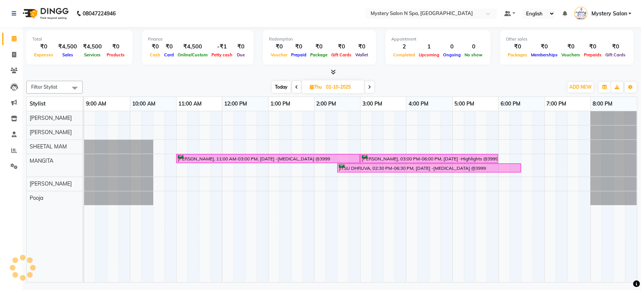
click at [275, 84] on span "Today" at bounding box center [281, 87] width 19 height 12
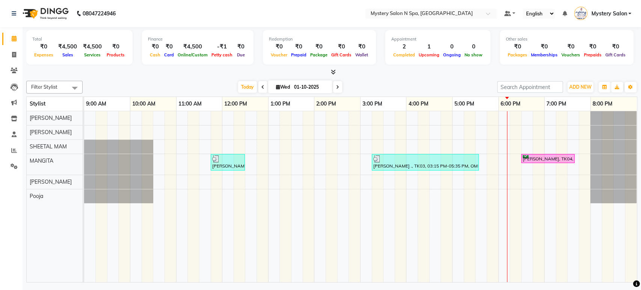
click at [338, 87] on span at bounding box center [337, 87] width 9 height 12
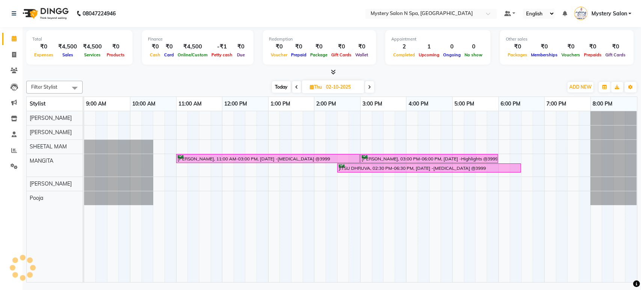
click at [281, 87] on span "Today" at bounding box center [281, 87] width 19 height 12
type input "01-10-2025"
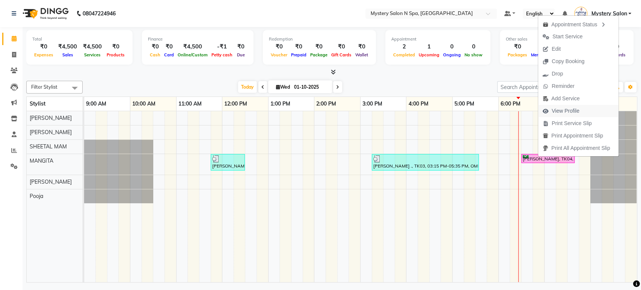
click at [561, 108] on span "View Profile" at bounding box center [566, 111] width 28 height 8
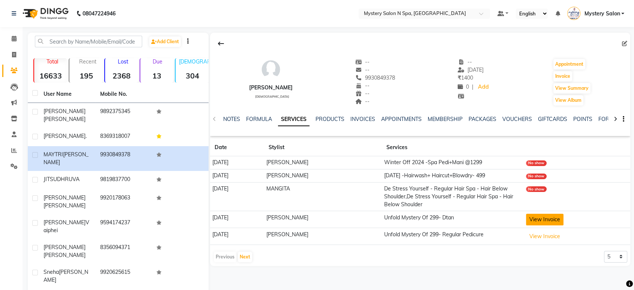
click at [543, 219] on button "View Invoice" at bounding box center [545, 220] width 38 height 12
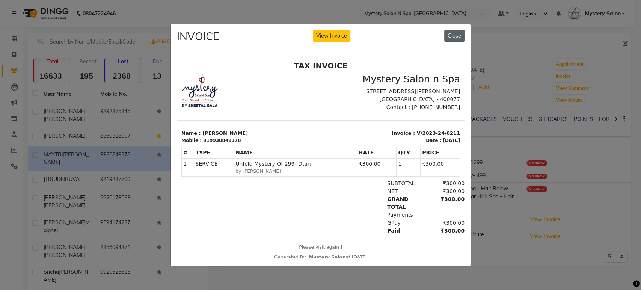
click at [454, 31] on button "Close" at bounding box center [454, 36] width 20 height 12
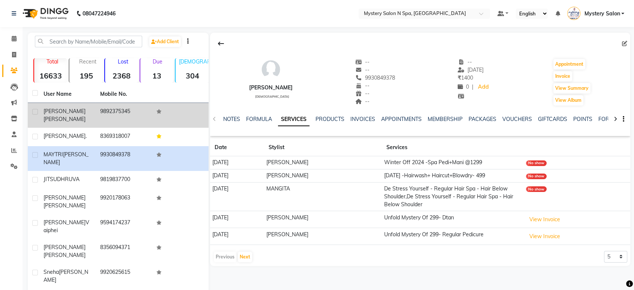
click at [65, 116] on span "Thakkar" at bounding box center [65, 119] width 42 height 7
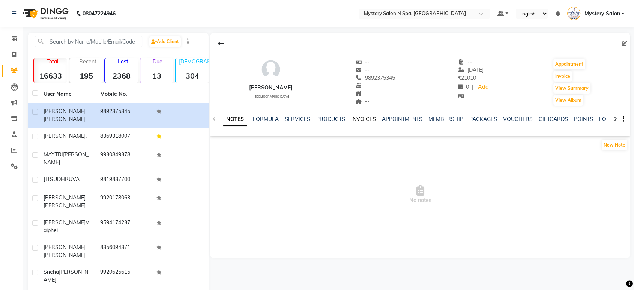
click at [363, 119] on link "INVOICES" at bounding box center [363, 119] width 25 height 7
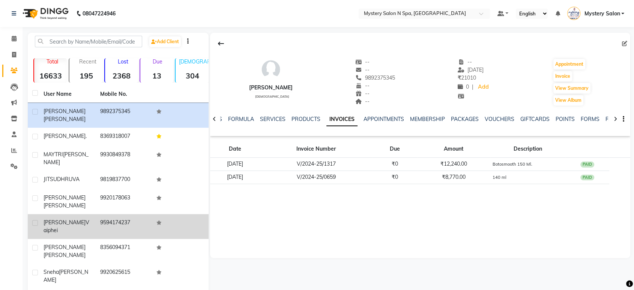
click at [105, 214] on td "9594174237" at bounding box center [124, 226] width 57 height 25
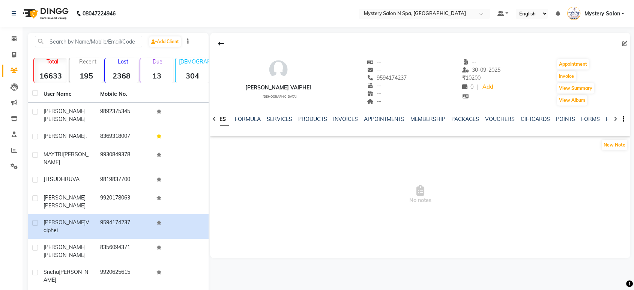
click at [346, 122] on div "INVOICES" at bounding box center [345, 119] width 25 height 8
click at [349, 119] on link "INVOICES" at bounding box center [345, 119] width 25 height 7
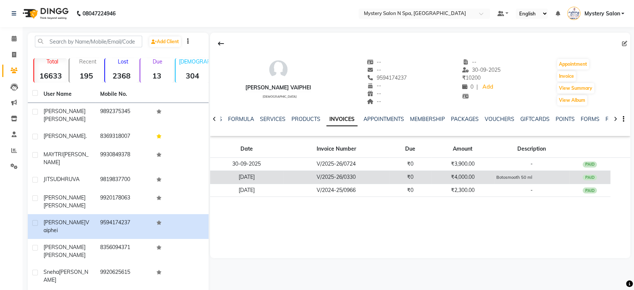
click at [589, 177] on div "PAID" at bounding box center [590, 178] width 14 height 6
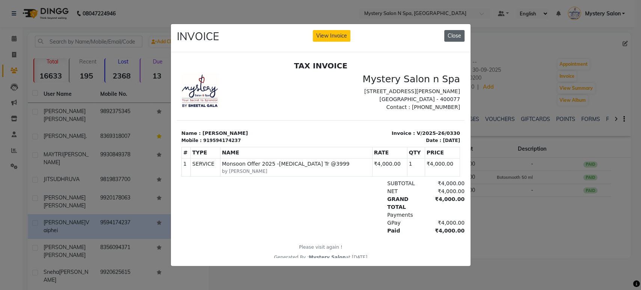
click at [457, 35] on button "Close" at bounding box center [454, 36] width 20 height 12
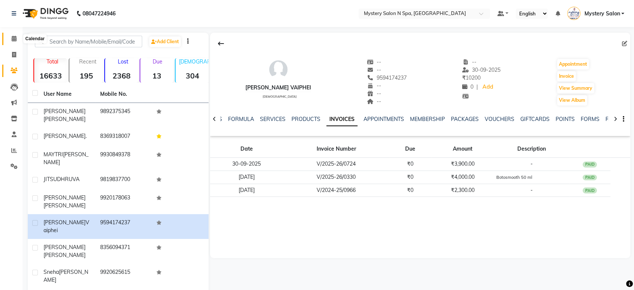
click at [14, 38] on icon at bounding box center [14, 39] width 5 height 6
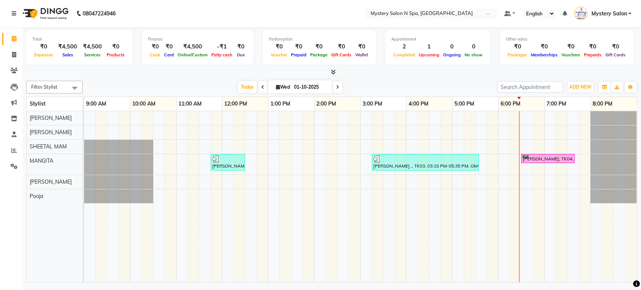
click at [333, 86] on span at bounding box center [337, 87] width 9 height 12
type input "02-10-2025"
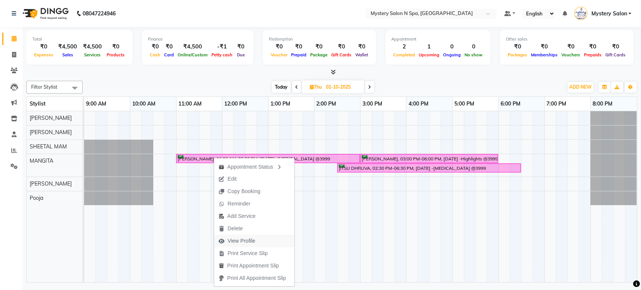
click at [237, 240] on span "View Profile" at bounding box center [242, 241] width 28 height 8
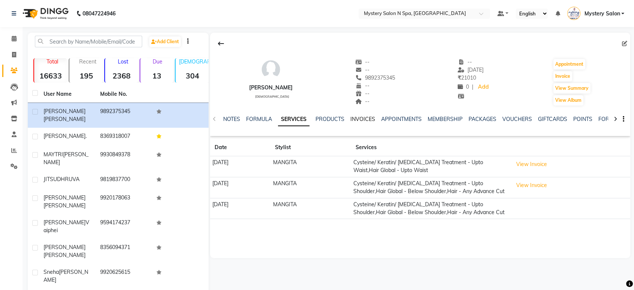
click at [360, 119] on link "INVOICES" at bounding box center [363, 119] width 25 height 7
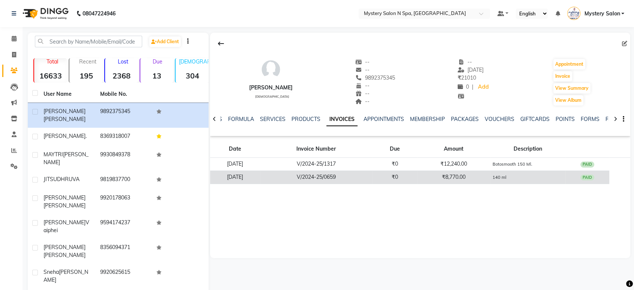
click at [371, 175] on td "V/2024-25/0659" at bounding box center [316, 176] width 113 height 13
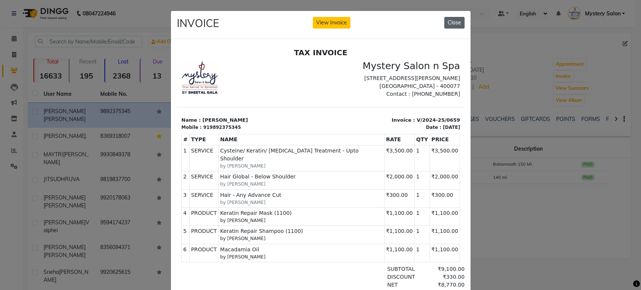
click at [449, 23] on button "Close" at bounding box center [454, 23] width 20 height 12
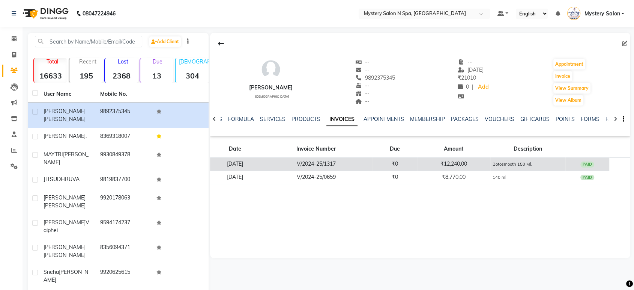
click at [446, 164] on td "₹12,240.00" at bounding box center [453, 164] width 73 height 13
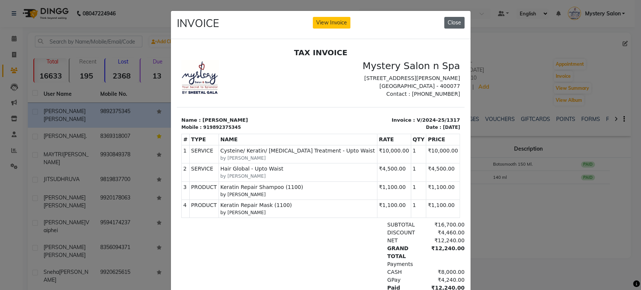
click at [448, 22] on button "Close" at bounding box center [454, 23] width 20 height 12
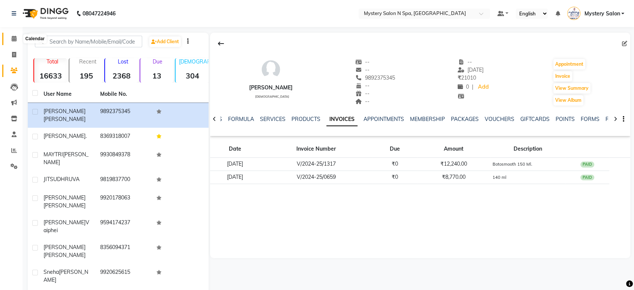
click at [13, 38] on icon at bounding box center [14, 39] width 5 height 6
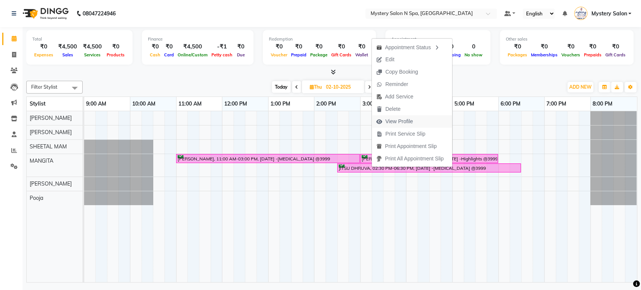
click at [387, 119] on span "View Profile" at bounding box center [399, 122] width 28 height 8
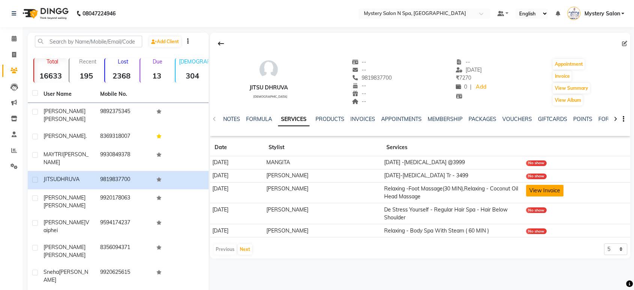
click at [534, 188] on button "View Invoice" at bounding box center [545, 191] width 38 height 12
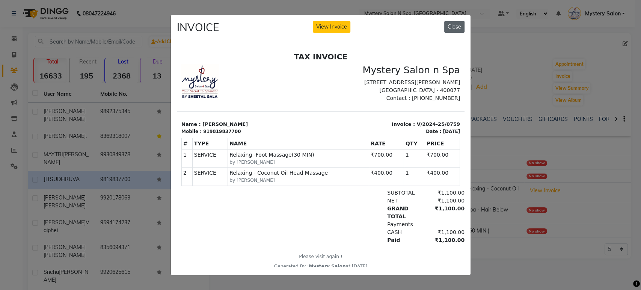
click at [459, 27] on button "Close" at bounding box center [454, 27] width 20 height 12
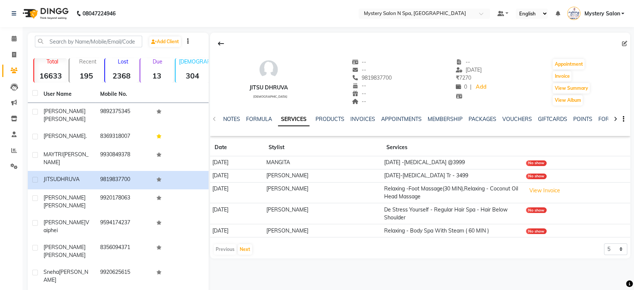
click at [536, 231] on div "No show" at bounding box center [536, 231] width 21 height 6
click at [244, 247] on button "Next" at bounding box center [245, 249] width 14 height 11
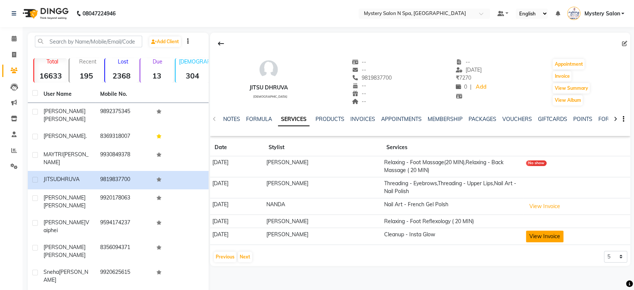
click at [542, 235] on button "View Invoice" at bounding box center [545, 237] width 38 height 12
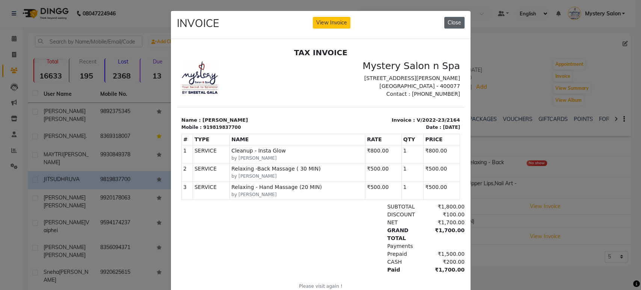
click at [449, 27] on button "Close" at bounding box center [454, 23] width 20 height 12
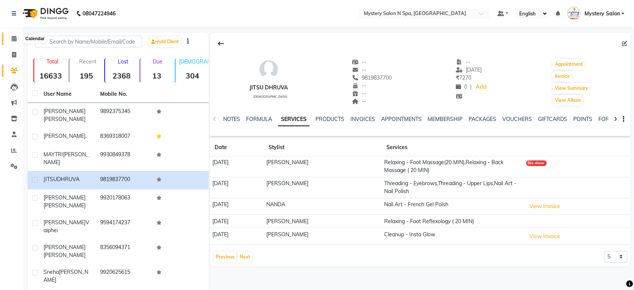
click at [13, 41] on icon at bounding box center [14, 39] width 5 height 6
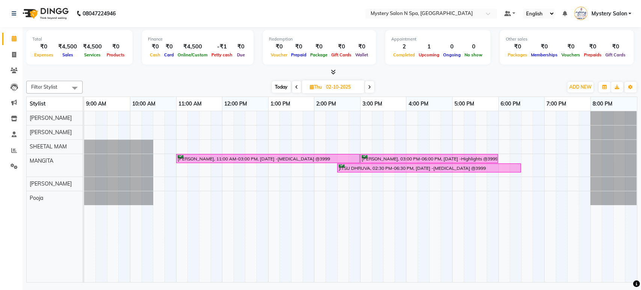
click at [276, 83] on span "Today" at bounding box center [281, 87] width 19 height 12
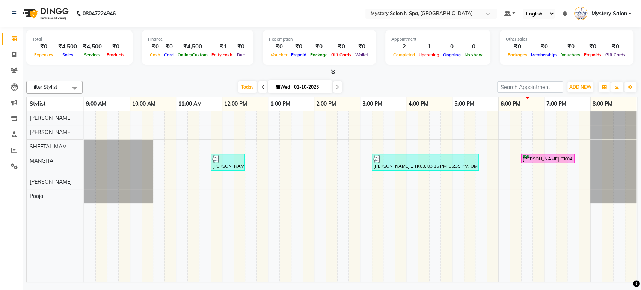
click at [337, 89] on span at bounding box center [337, 87] width 9 height 12
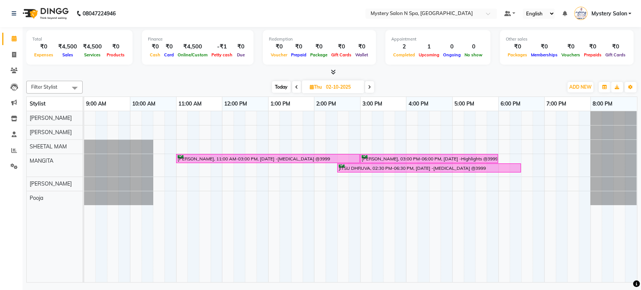
click at [278, 87] on span "Today" at bounding box center [281, 87] width 19 height 12
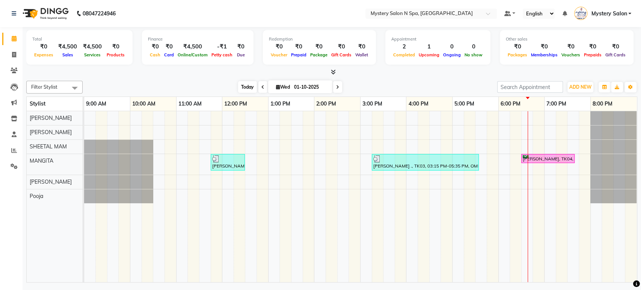
click at [246, 89] on span "Today" at bounding box center [247, 87] width 19 height 12
click at [337, 86] on icon at bounding box center [337, 87] width 3 height 5
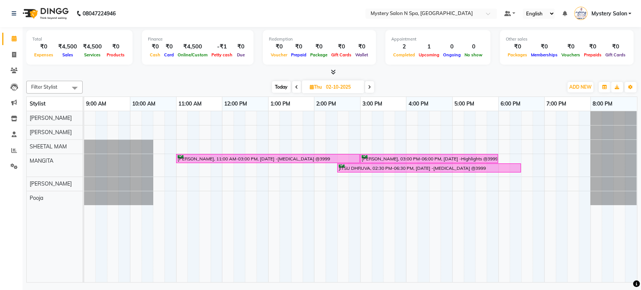
click at [279, 88] on span "Today" at bounding box center [281, 87] width 19 height 12
type input "01-10-2025"
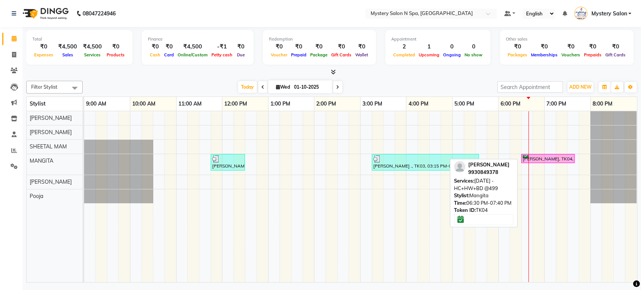
click at [535, 161] on div "[PERSON_NAME], TK04, 06:30 PM-07:40 PM, [DATE] -HC+HW+BD @499" at bounding box center [548, 158] width 52 height 7
select select "6"
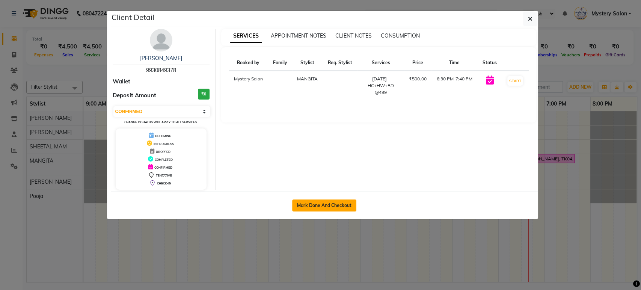
click at [348, 206] on button "Mark Done And Checkout" at bounding box center [324, 205] width 64 height 12
select select "142"
select select "service"
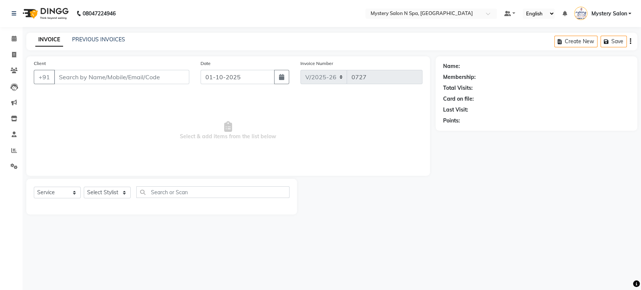
select select "3"
type input "9930849378"
select select "23857"
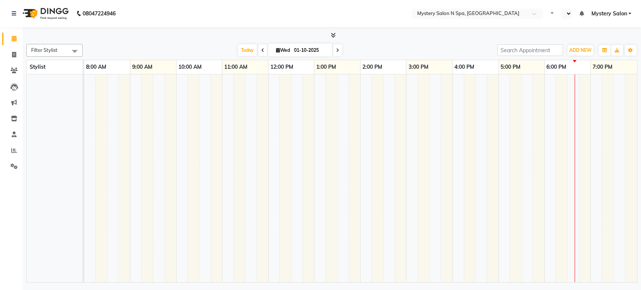
select select "en"
